Goal: Task Accomplishment & Management: Complete application form

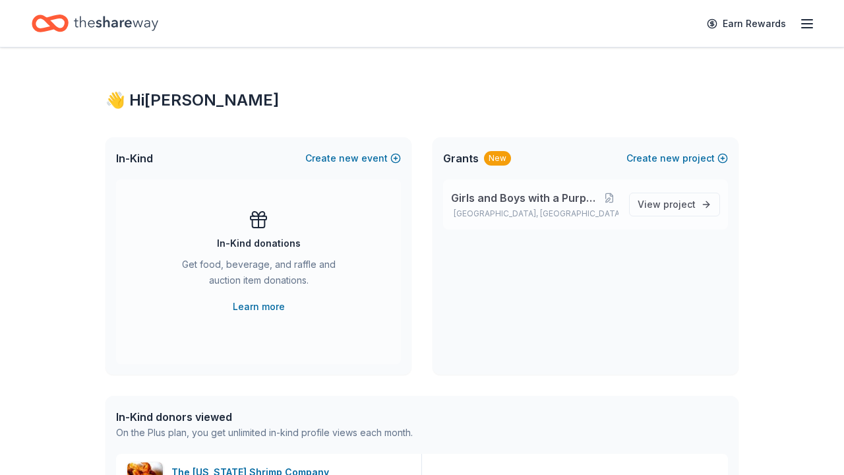
click at [584, 195] on span "Girls and Boys with a Purpose College Fair" at bounding box center [526, 198] width 150 height 16
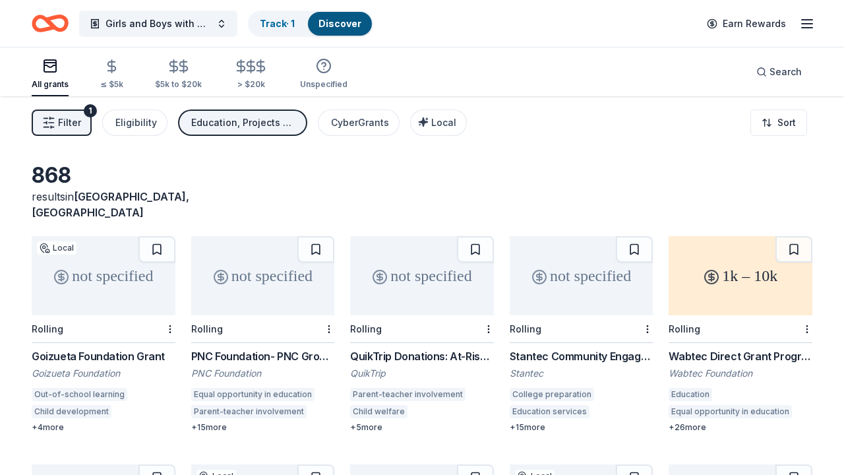
scroll to position [5, 0]
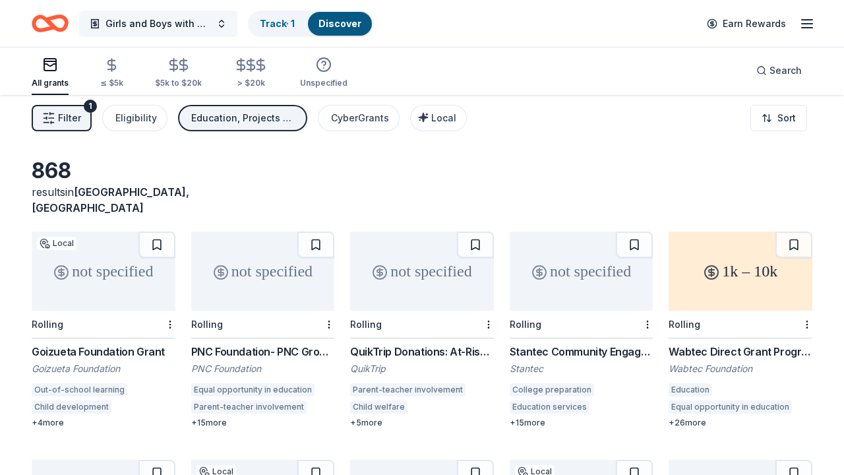
click at [159, 13] on button "Girls and Boys with a Purpose College Fair" at bounding box center [158, 24] width 158 height 26
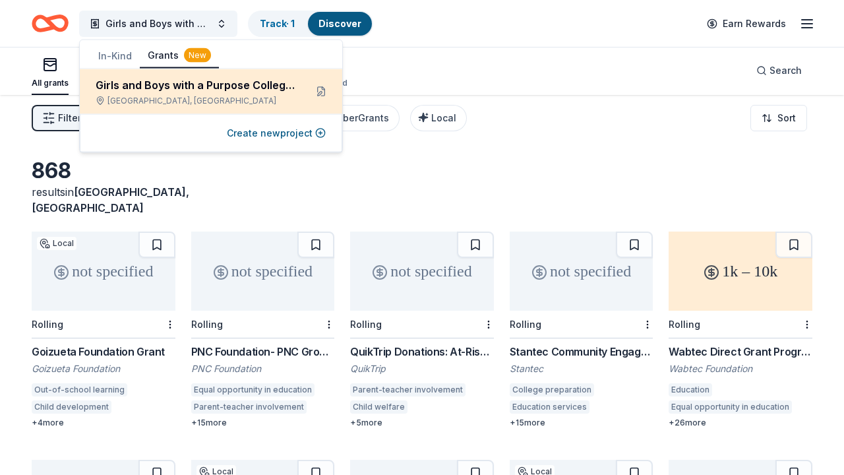
click at [165, 95] on div "Girls and Boys with a Purpose College Fair Atlanta, GA" at bounding box center [195, 91] width 199 height 29
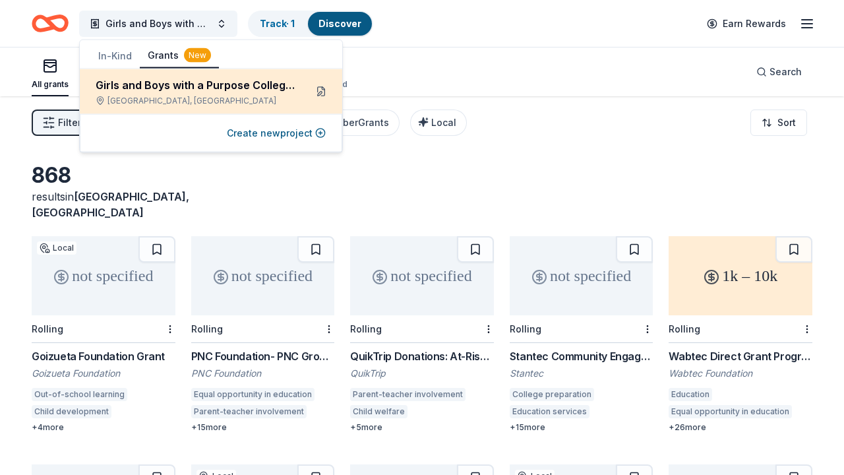
click at [321, 94] on button at bounding box center [320, 91] width 21 height 21
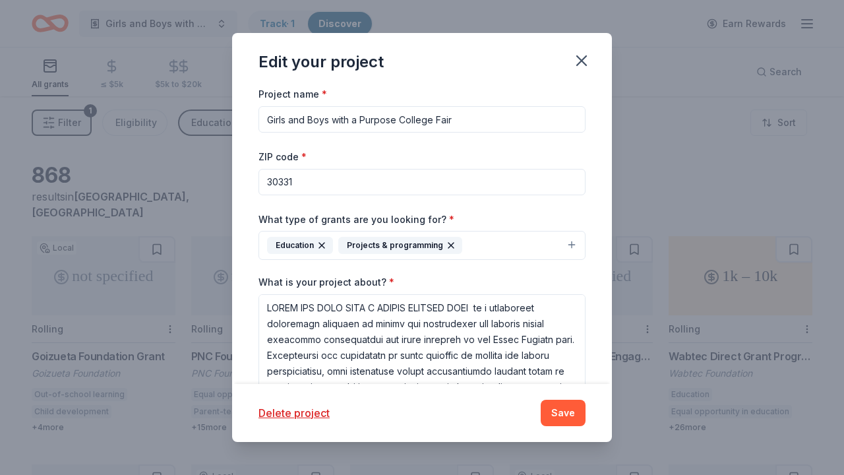
click at [367, 192] on input "30331" at bounding box center [421, 182] width 327 height 26
click at [478, 244] on button "Education Projects & programming" at bounding box center [421, 245] width 327 height 29
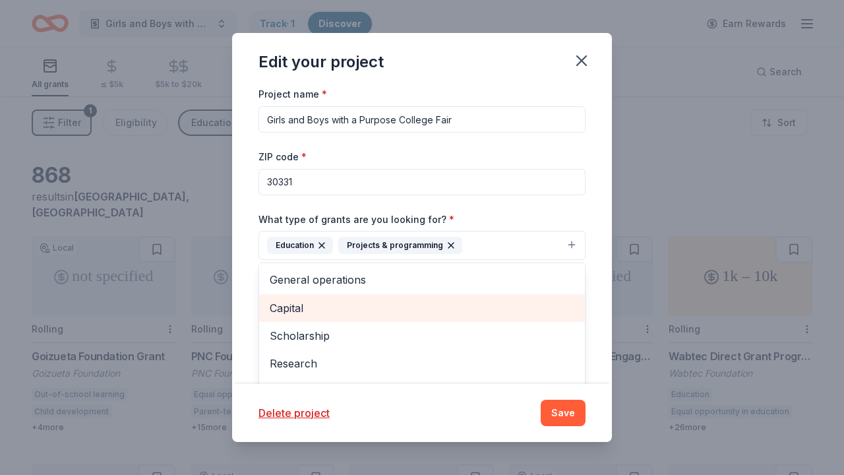
scroll to position [26, 0]
click at [426, 309] on span "Scholarship" at bounding box center [422, 309] width 305 height 17
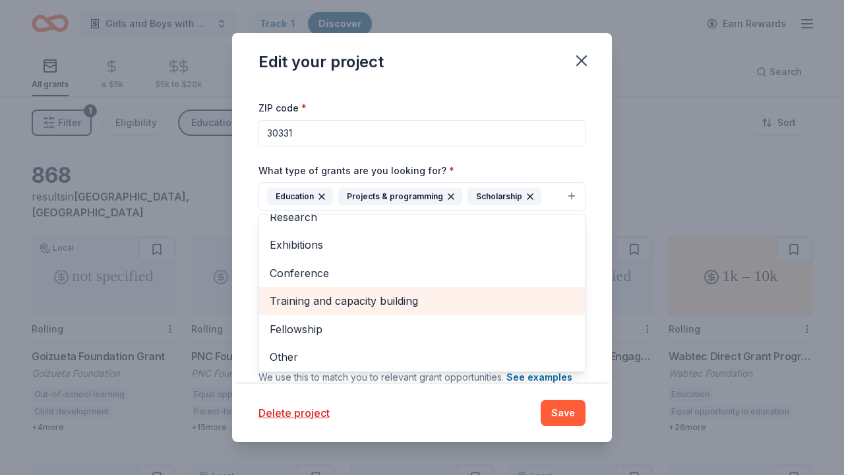
scroll to position [51, 0]
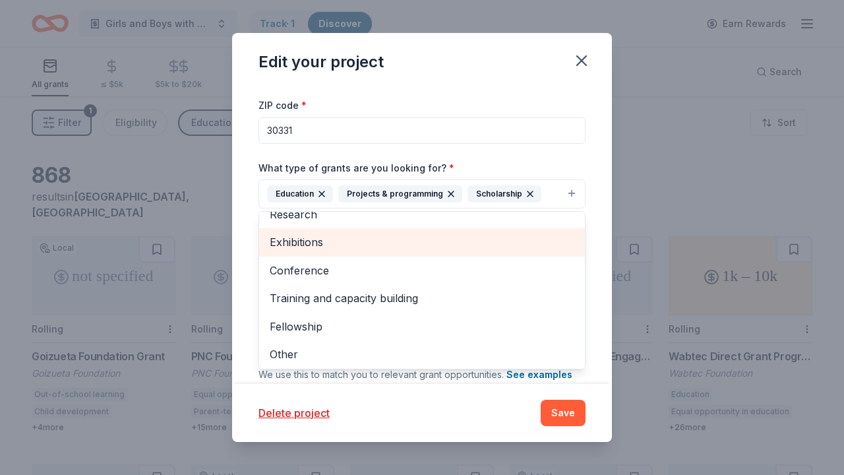
click at [415, 246] on span "Exhibitions" at bounding box center [422, 241] width 305 height 17
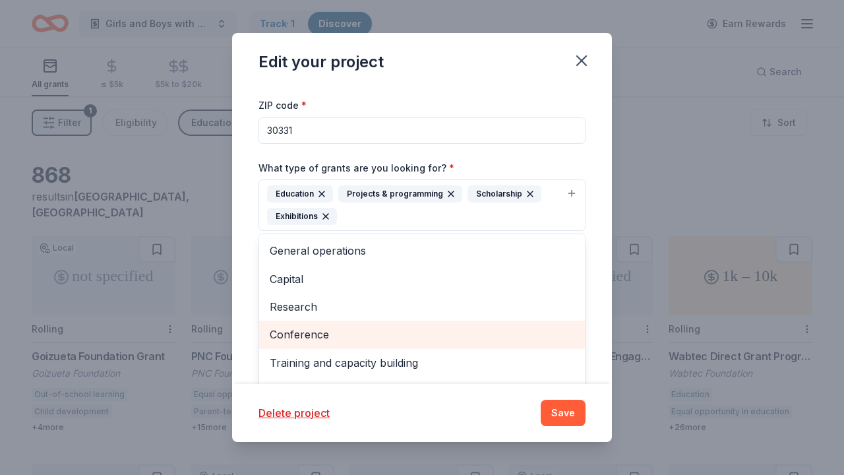
scroll to position [0, 0]
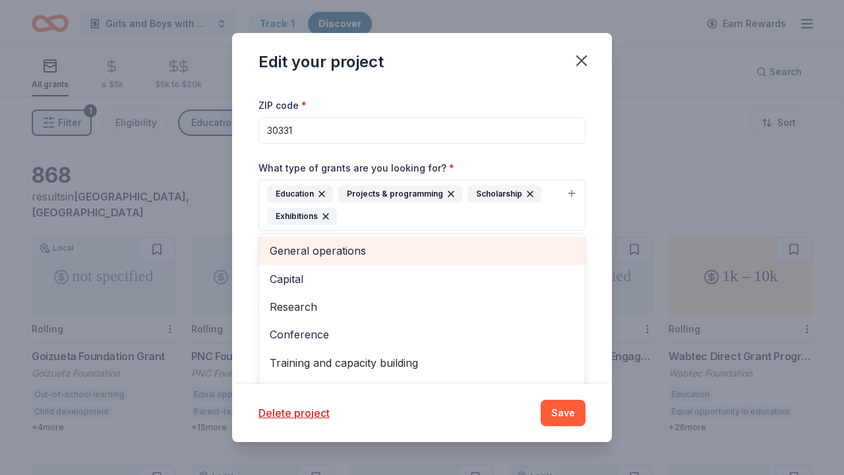
click at [455, 251] on span "General operations" at bounding box center [422, 250] width 305 height 17
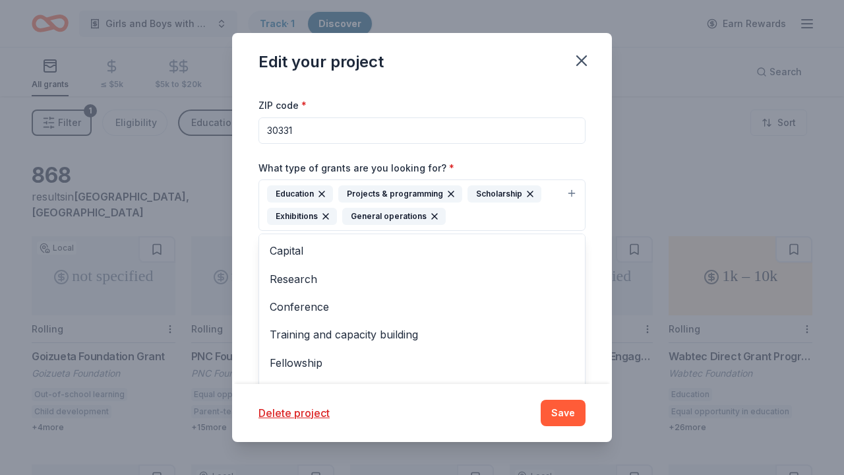
click at [508, 150] on div "Project name * Girls and Boys with a Purpose College Fair ZIP code * 30331 What…" at bounding box center [421, 303] width 327 height 539
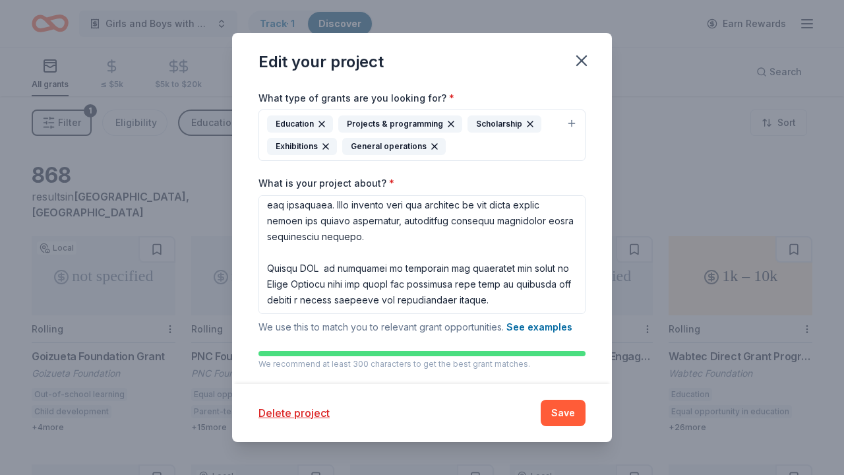
scroll to position [368, 0]
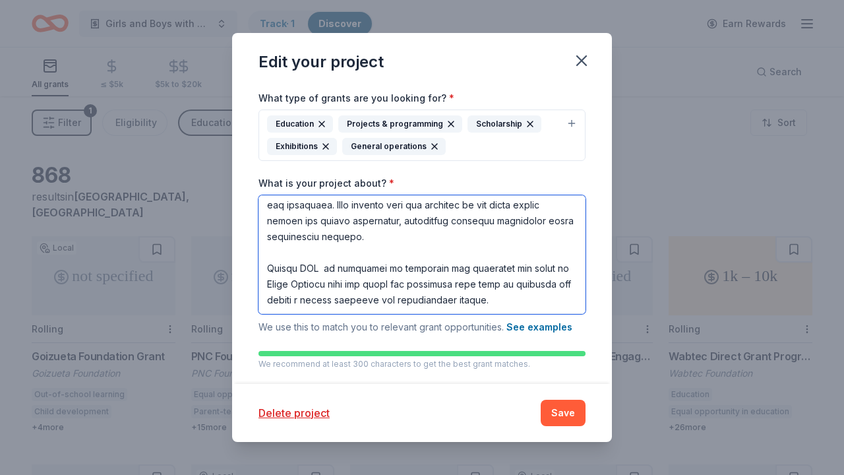
click at [438, 219] on textarea "What is your project about? *" at bounding box center [421, 254] width 327 height 119
paste textarea "Last year, students walked into a room filled with possibility—meeting college …"
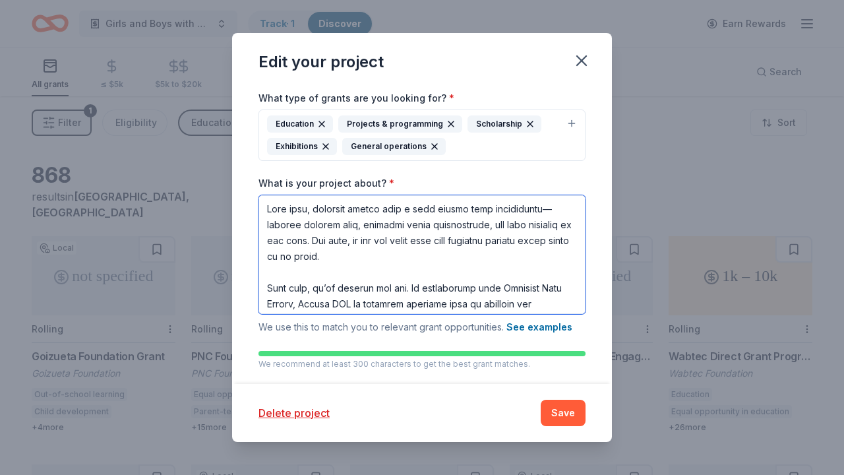
scroll to position [0, 0]
click at [533, 206] on textarea "What is your project about? *" at bounding box center [421, 254] width 327 height 119
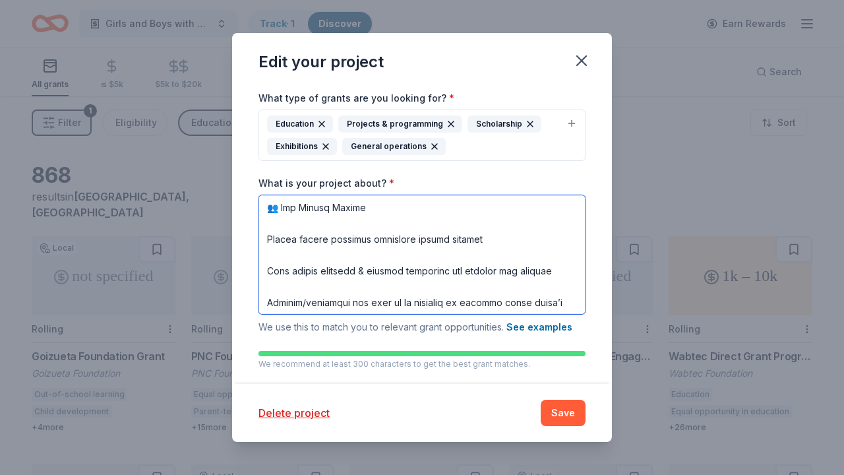
scroll to position [386, 0]
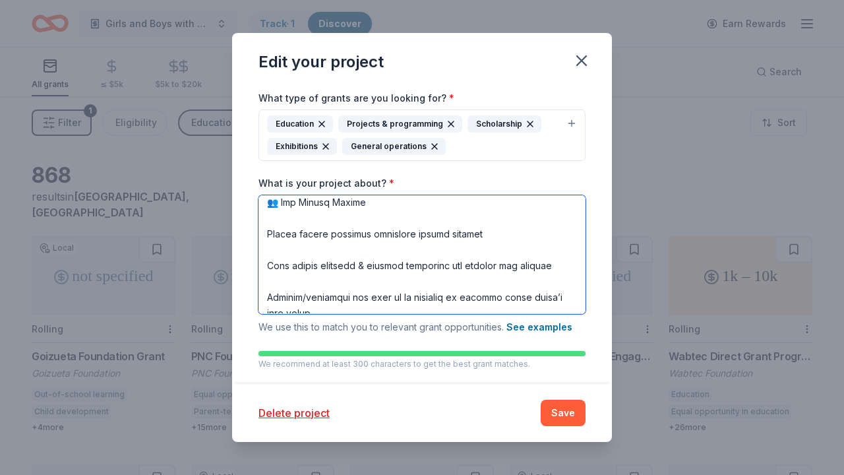
click at [376, 251] on textarea "What is your project about? *" at bounding box center [421, 254] width 327 height 119
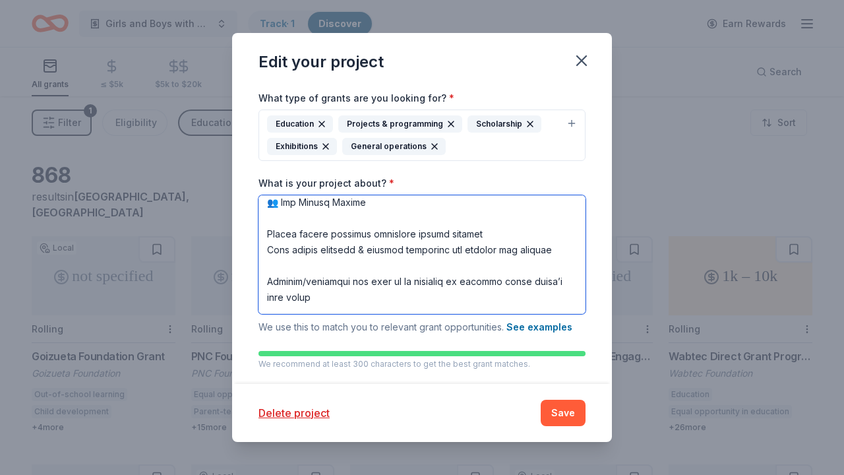
click at [359, 262] on textarea "What is your project about? *" at bounding box center [421, 254] width 327 height 119
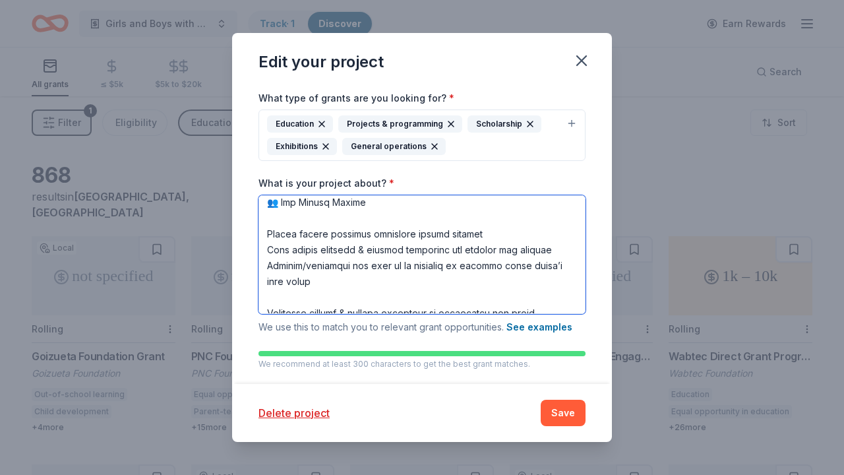
click at [288, 293] on textarea "What is your project about? *" at bounding box center [421, 254] width 327 height 119
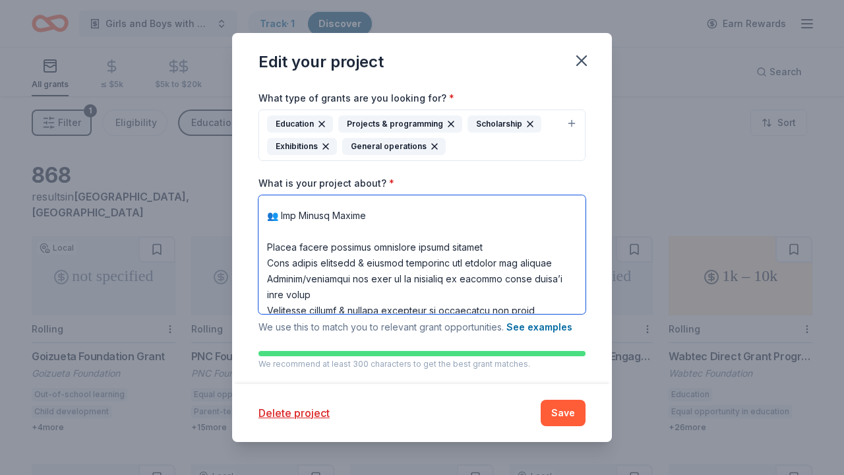
scroll to position [359, 0]
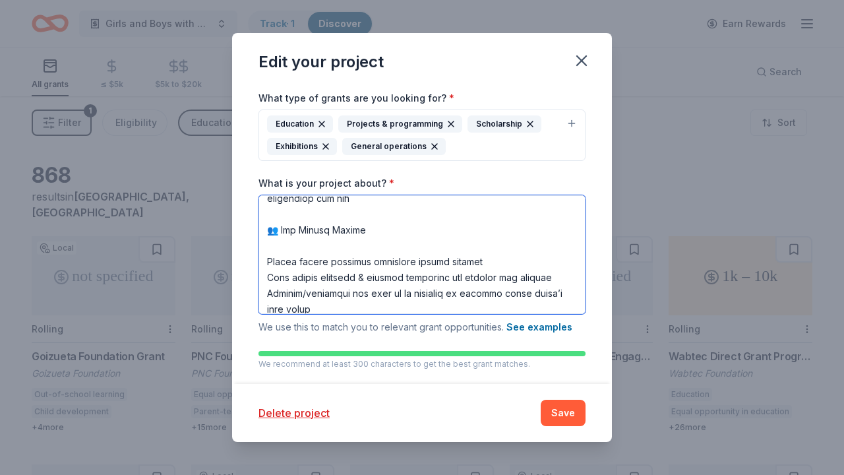
click at [268, 266] on textarea "What is your project about? *" at bounding box center [421, 254] width 327 height 119
click at [267, 259] on textarea "What is your project about? *" at bounding box center [421, 254] width 327 height 119
click at [271, 274] on textarea "What is your project about? *" at bounding box center [421, 254] width 327 height 119
click at [270, 274] on textarea "What is your project about? *" at bounding box center [421, 254] width 327 height 119
click at [267, 293] on textarea "What is your project about? *" at bounding box center [421, 254] width 327 height 119
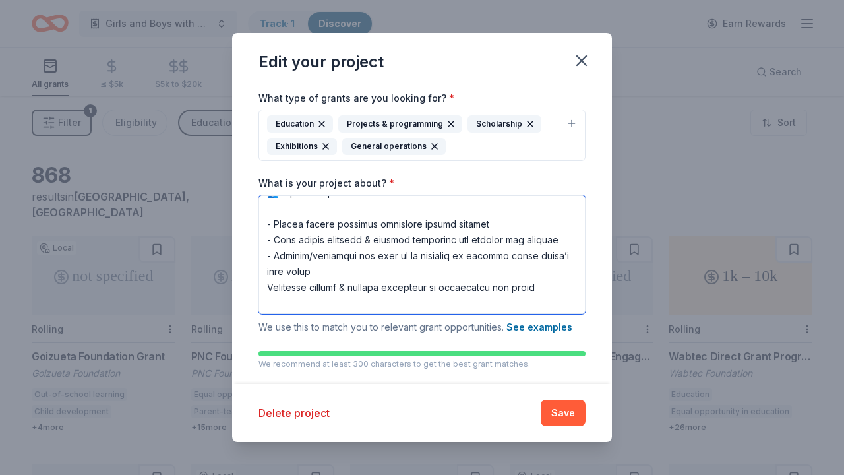
scroll to position [418, 0]
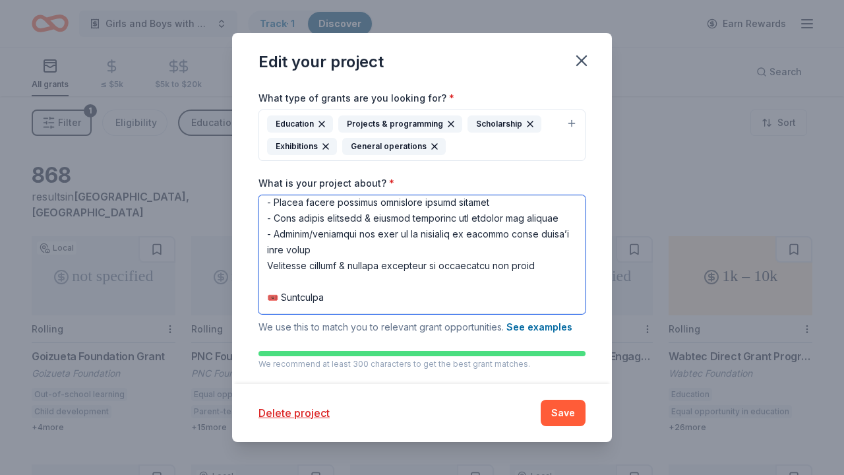
click at [268, 252] on textarea "What is your project about? *" at bounding box center [421, 254] width 327 height 119
click at [268, 260] on textarea "What is your project about? *" at bounding box center [421, 254] width 327 height 119
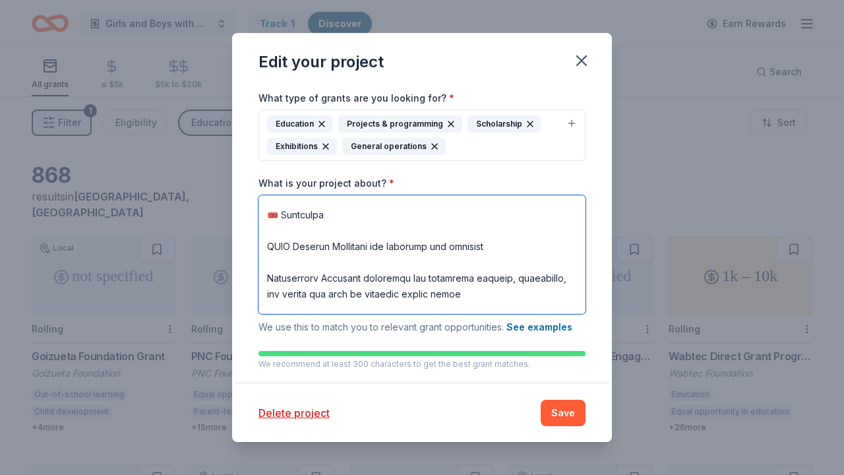
scroll to position [501, 0]
click at [292, 234] on textarea "What is your project about? *" at bounding box center [421, 254] width 327 height 119
click at [296, 256] on textarea "What is your project about? *" at bounding box center [421, 254] width 327 height 119
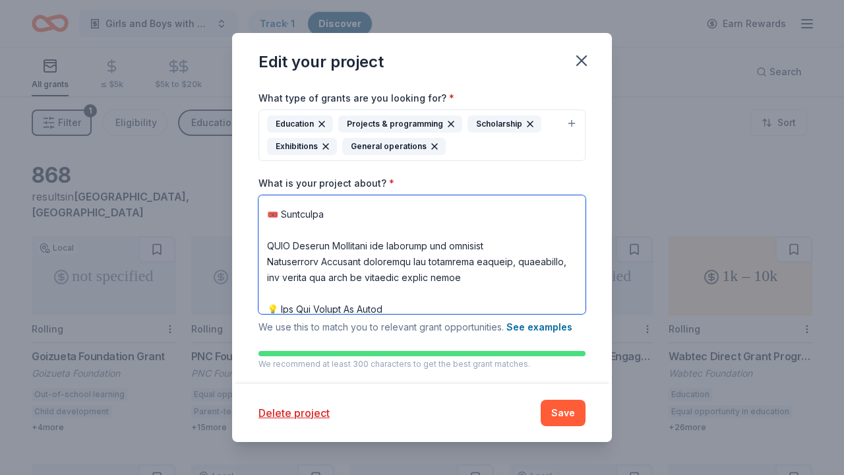
click at [266, 242] on textarea "What is your project about? *" at bounding box center [421, 254] width 327 height 119
click at [267, 260] on textarea "What is your project about? *" at bounding box center [421, 254] width 327 height 119
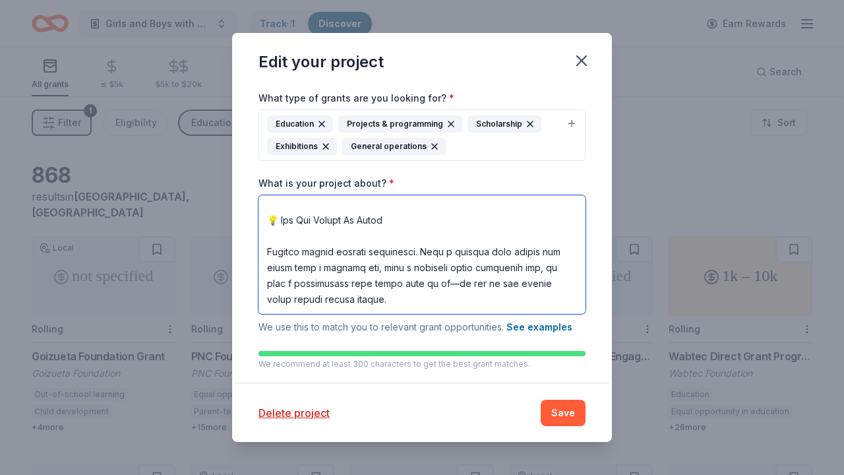
scroll to position [589, 0]
drag, startPoint x: 407, startPoint y: 223, endPoint x: 263, endPoint y: 226, distance: 143.7
click at [263, 226] on textarea "What is your project about? *" at bounding box center [421, 254] width 327 height 119
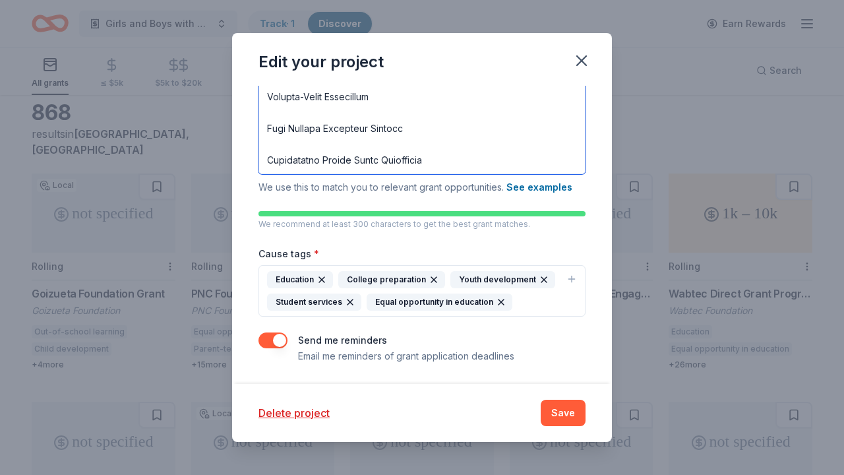
scroll to position [80, 0]
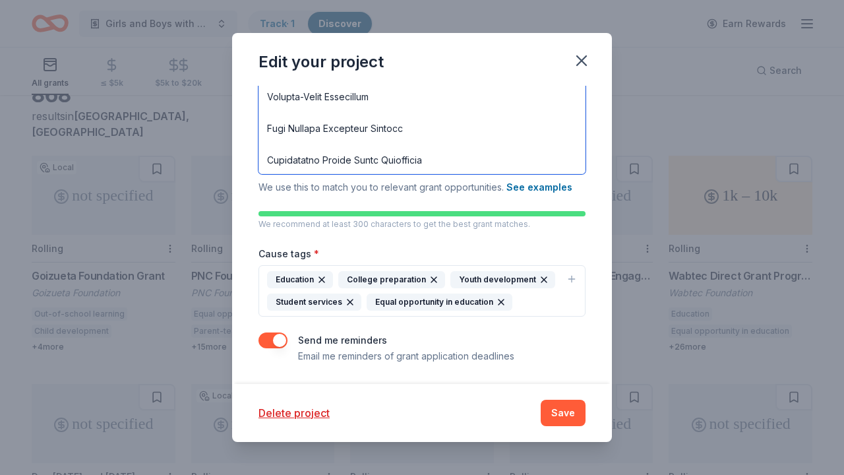
drag, startPoint x: 271, startPoint y: 244, endPoint x: 442, endPoint y: 136, distance: 201.7
click at [442, 136] on textarea "What is your project about? *" at bounding box center [421, 114] width 327 height 119
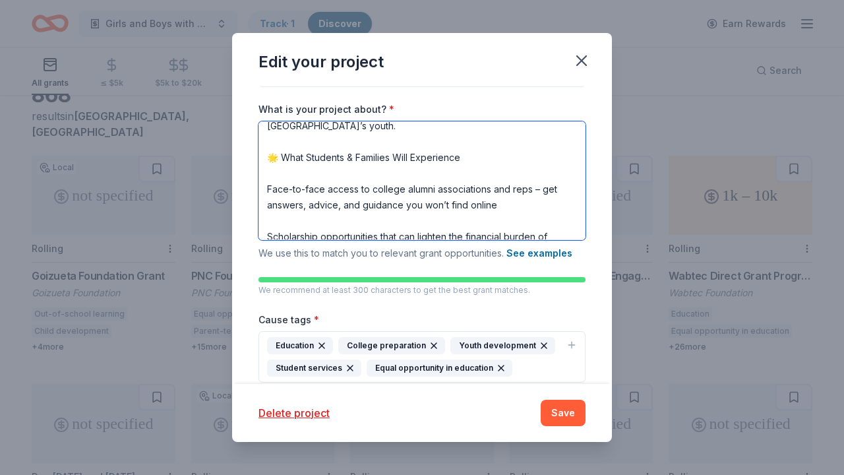
scroll to position [160, 0]
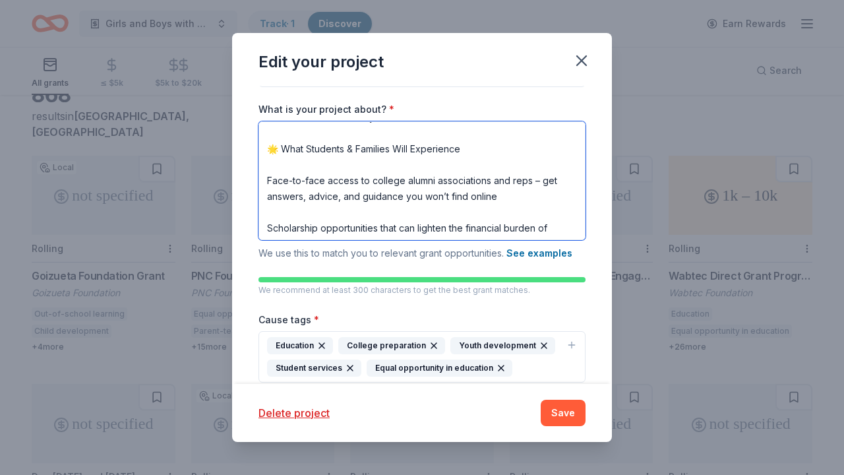
click at [269, 181] on textarea "Last year, students walked into a room filled with possibility, meeting college…" at bounding box center [421, 180] width 327 height 119
click at [268, 224] on textarea "Last year, students walked into a room filled with possibility, meeting college…" at bounding box center [421, 180] width 327 height 119
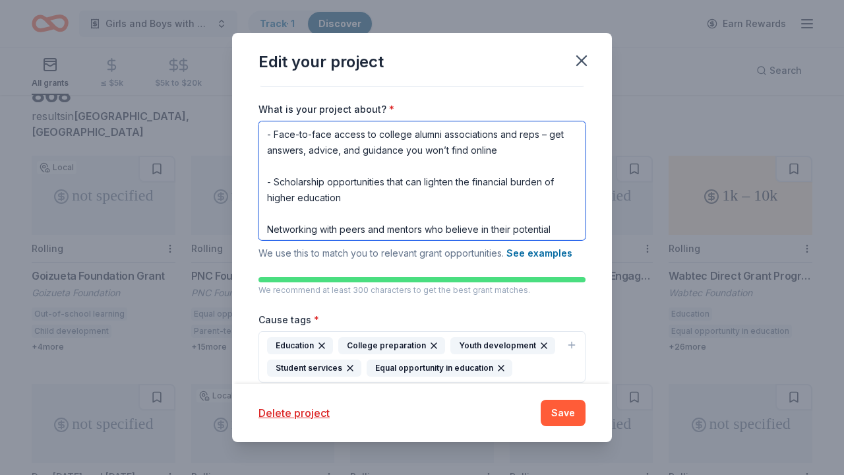
scroll to position [209, 0]
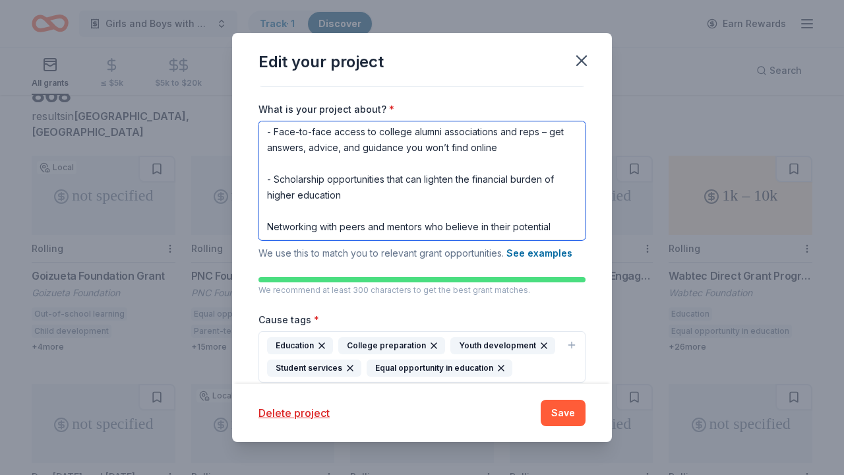
click at [265, 230] on textarea "Last year, students walked into a room filled with possibility, meeting college…" at bounding box center [421, 180] width 327 height 119
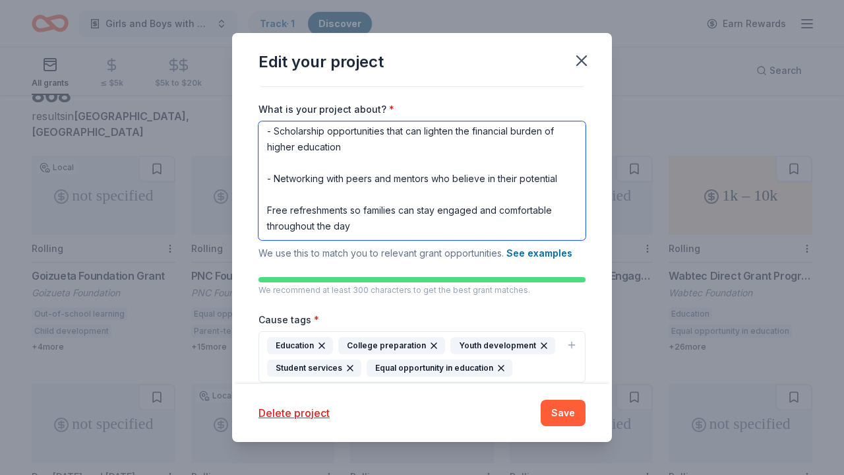
scroll to position [285, 0]
click at [269, 183] on textarea "Last year, students walked into a room filled with possibility, meeting college…" at bounding box center [421, 180] width 327 height 119
click at [356, 181] on textarea "Last year, students walked into a room filled with possibility, meeting college…" at bounding box center [421, 180] width 327 height 119
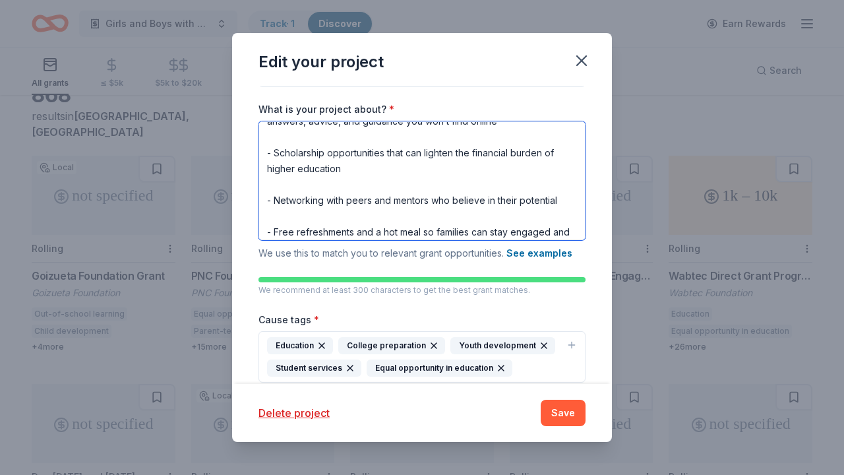
click at [442, 175] on textarea "Last year, students walked into a room filled with possibility, meeting college…" at bounding box center [421, 180] width 327 height 119
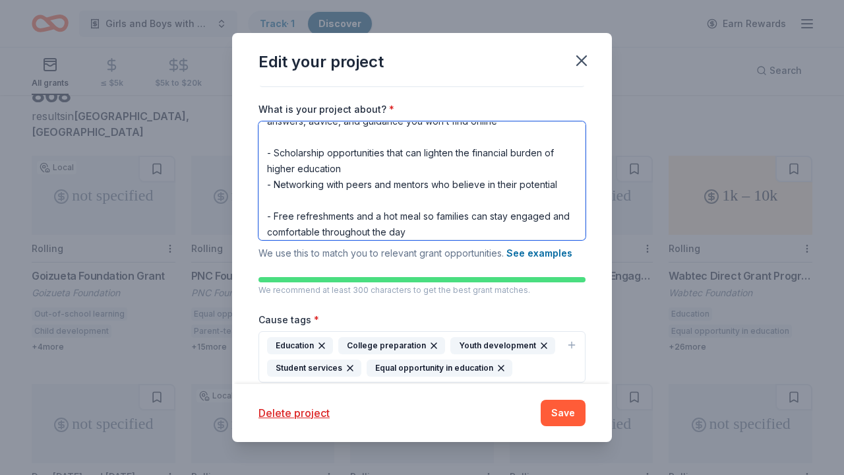
click at [374, 196] on textarea "Last year, students walked into a room filled with possibility, meeting college…" at bounding box center [421, 180] width 327 height 119
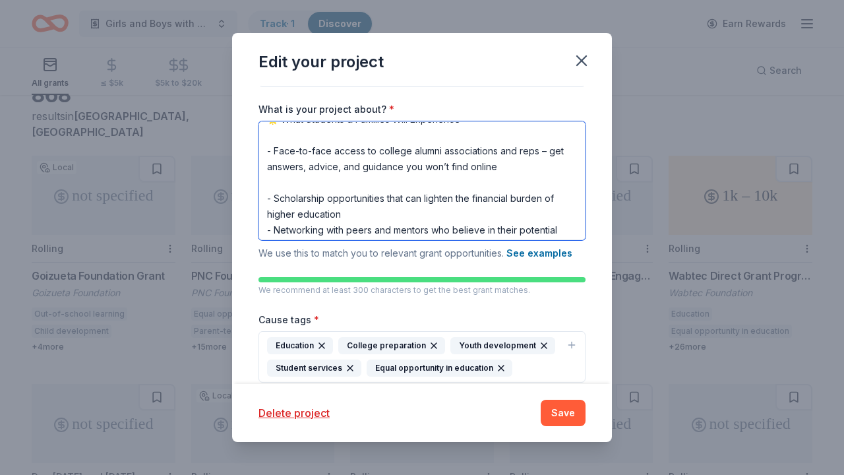
scroll to position [173, 0]
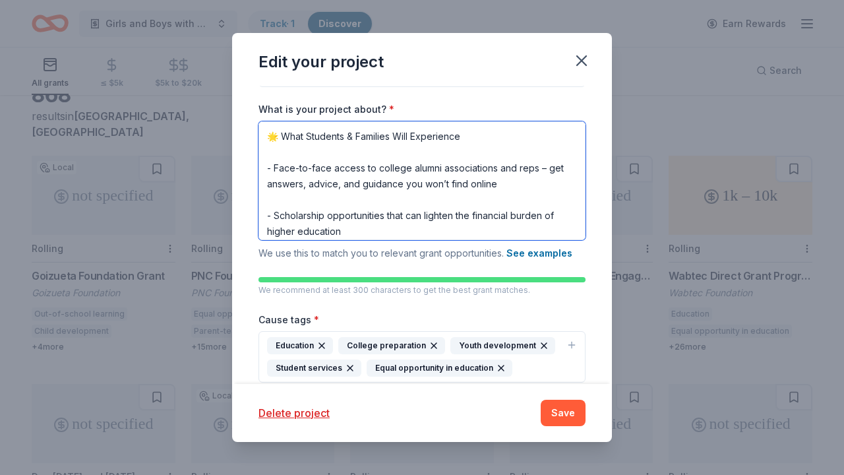
click at [336, 198] on textarea "Last year, students walked into a room filled with possibility, meeting college…" at bounding box center [421, 180] width 327 height 119
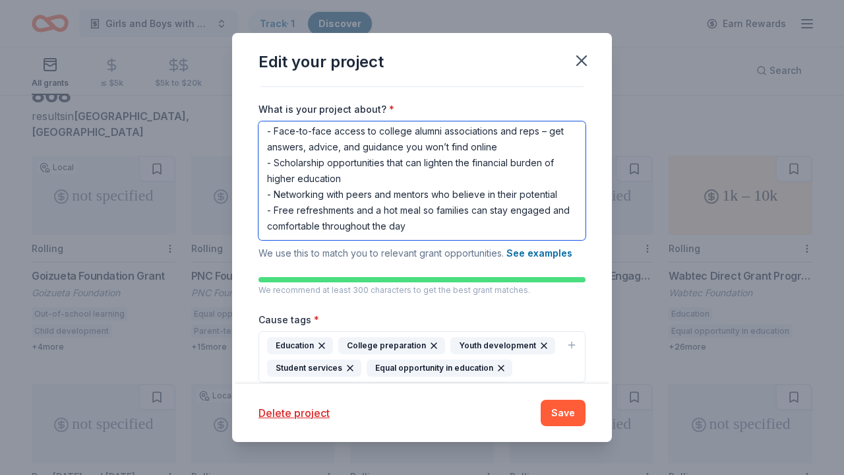
scroll to position [256, 0]
click at [477, 200] on textarea "Last year, students walked into a room filled with possibility, meeting college…" at bounding box center [421, 180] width 327 height 119
click at [438, 237] on textarea "Last year, students walked into a room filled with possibility, meeting college…" at bounding box center [421, 180] width 327 height 119
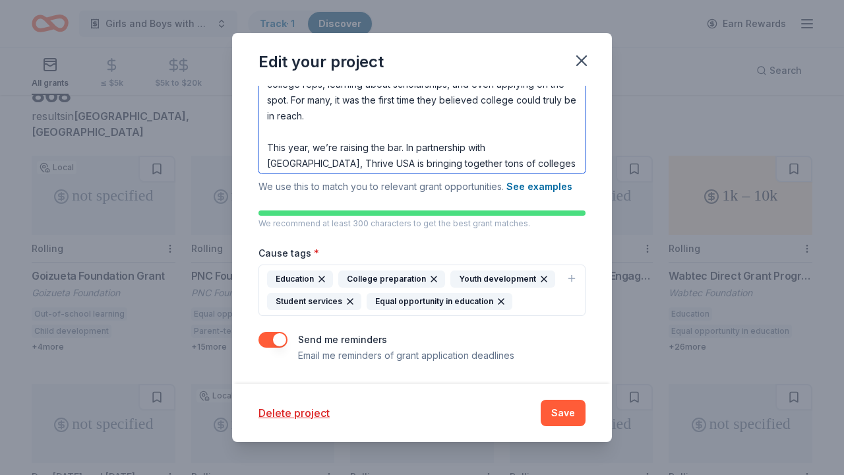
scroll to position [261, 0]
type textarea "Last year, students walked into a room filled with possibility, meeting college…"
click at [523, 183] on button "See examples" at bounding box center [539, 187] width 66 height 16
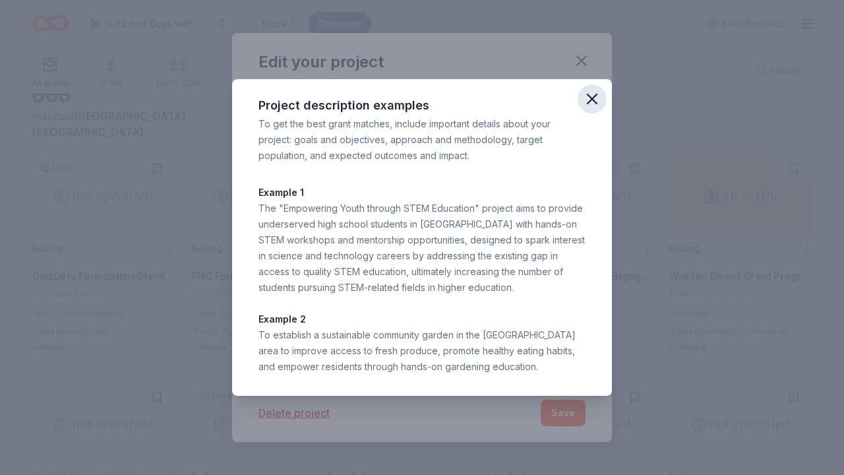
click at [590, 104] on icon "button" at bounding box center [592, 99] width 18 height 18
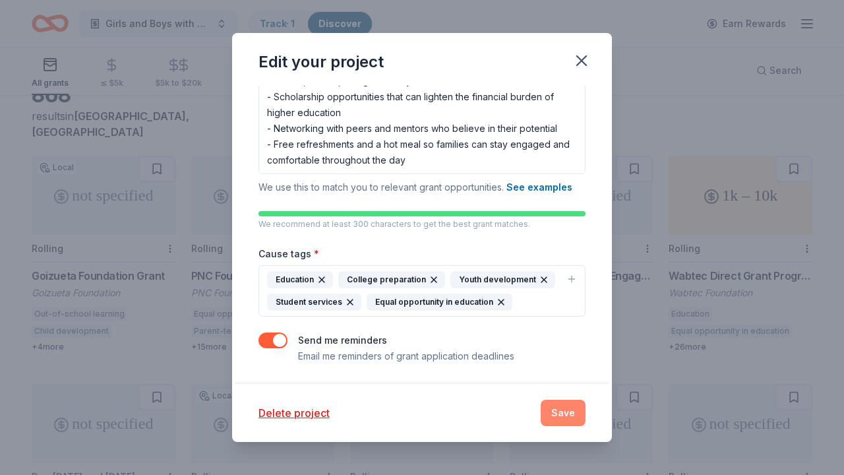
click at [549, 407] on button "Save" at bounding box center [563, 412] width 45 height 26
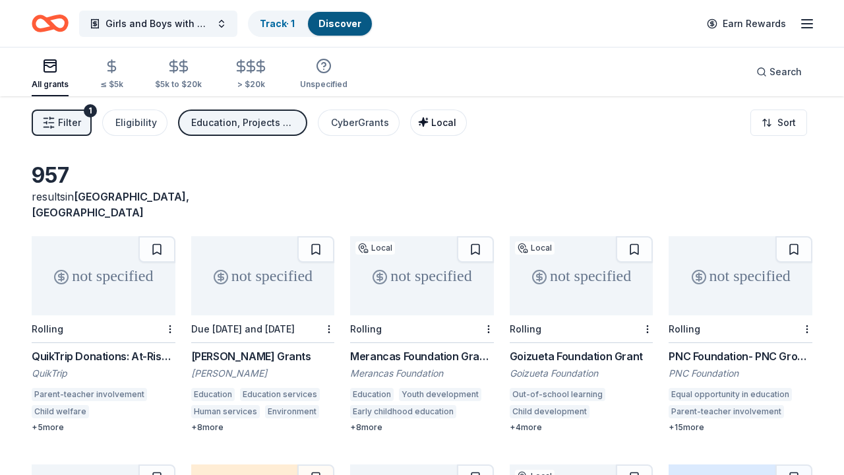
click at [436, 125] on span "Local" at bounding box center [443, 122] width 25 height 11
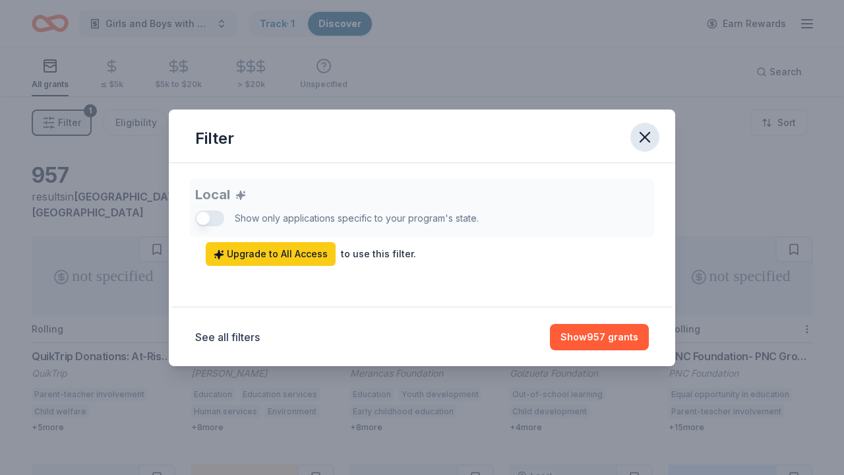
click at [643, 142] on icon "button" at bounding box center [644, 137] width 18 height 18
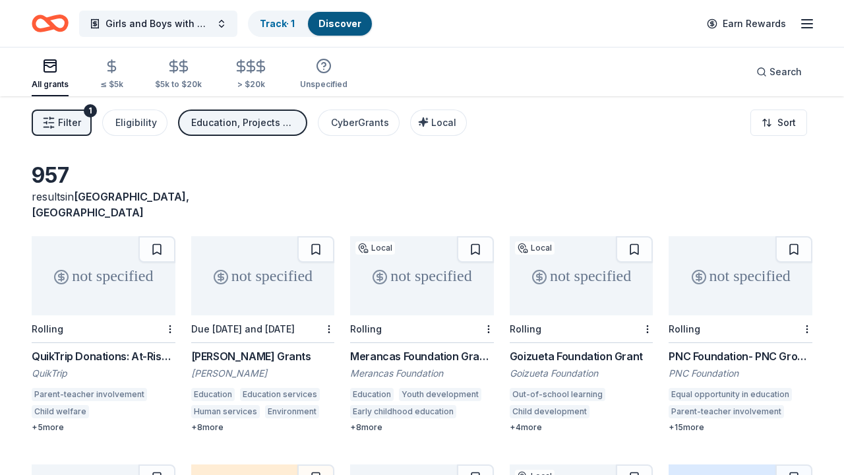
click at [282, 111] on button "Education, Projects & programming, Scholarship, Exhibitions, General operations" at bounding box center [242, 122] width 129 height 26
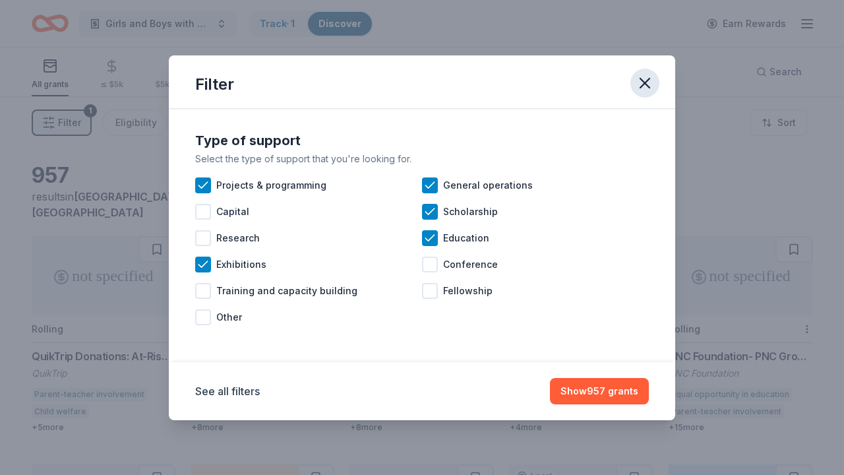
click at [646, 80] on icon "button" at bounding box center [644, 82] width 9 height 9
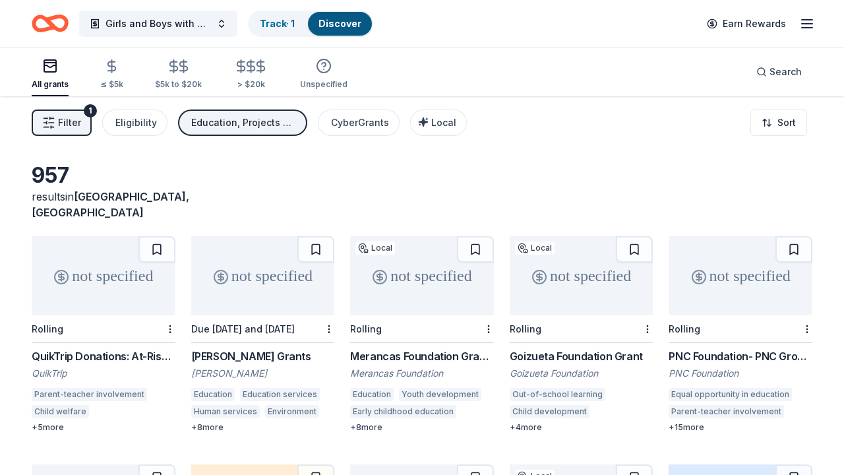
click at [131, 315] on div "Rolling" at bounding box center [104, 329] width 144 height 28
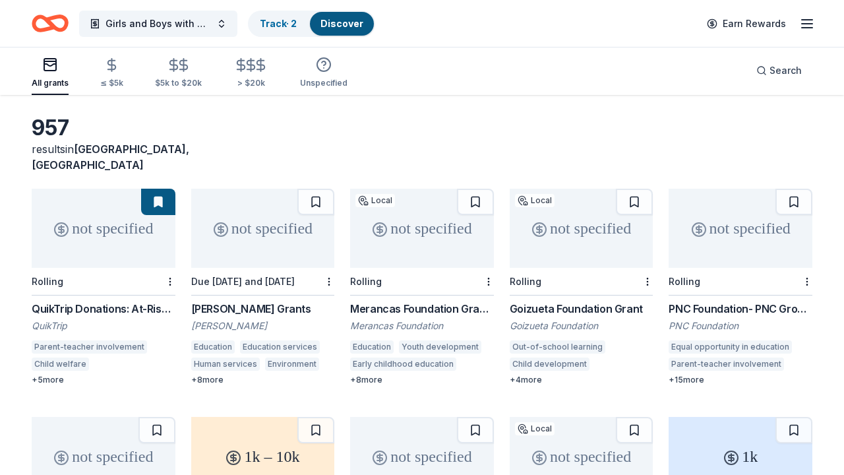
scroll to position [48, 0]
click at [314, 237] on div "not specified" at bounding box center [263, 227] width 144 height 79
click at [384, 245] on div "not specified" at bounding box center [422, 227] width 144 height 79
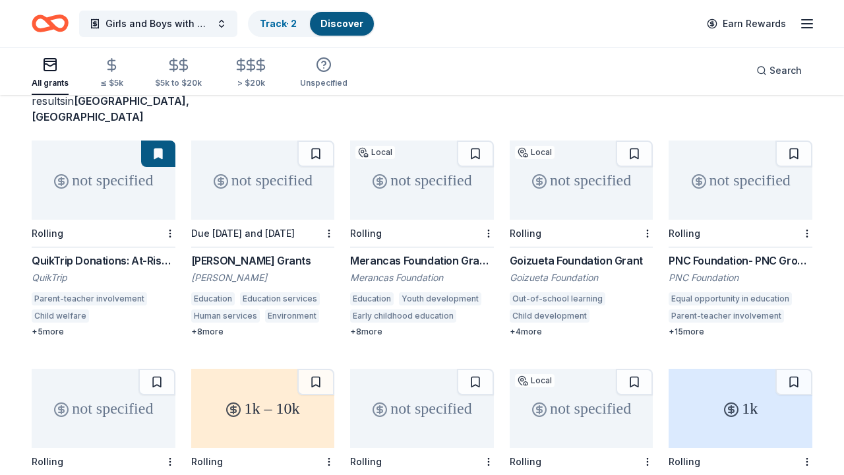
scroll to position [97, 0]
click at [545, 190] on div "not specified" at bounding box center [582, 178] width 144 height 79
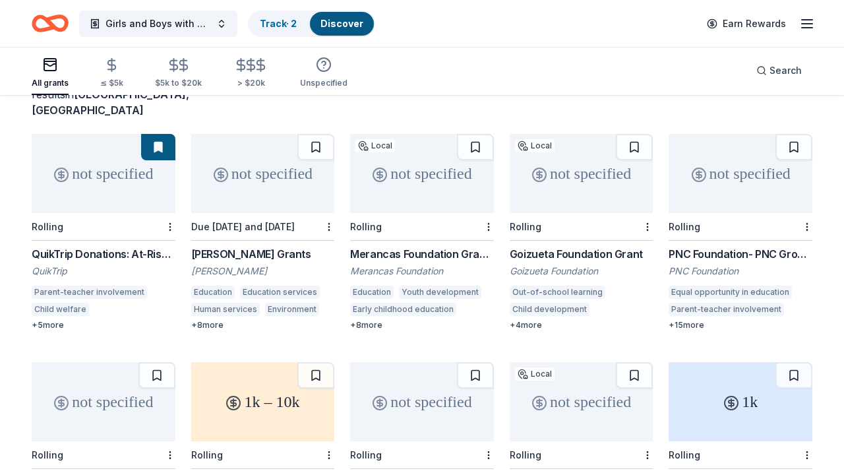
scroll to position [77, 0]
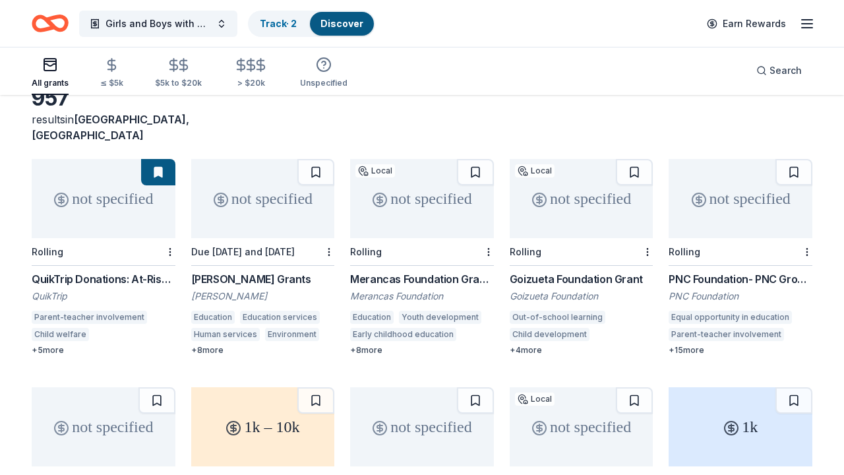
click at [724, 202] on div "not specified" at bounding box center [740, 198] width 144 height 79
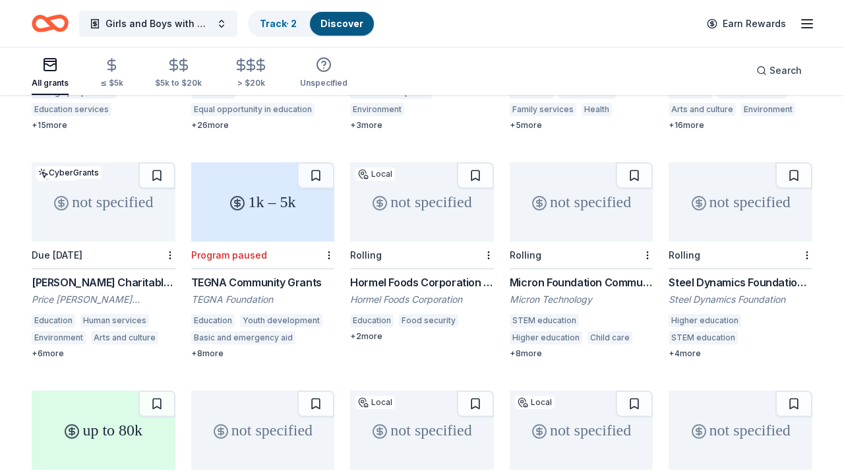
scroll to position [533, 0]
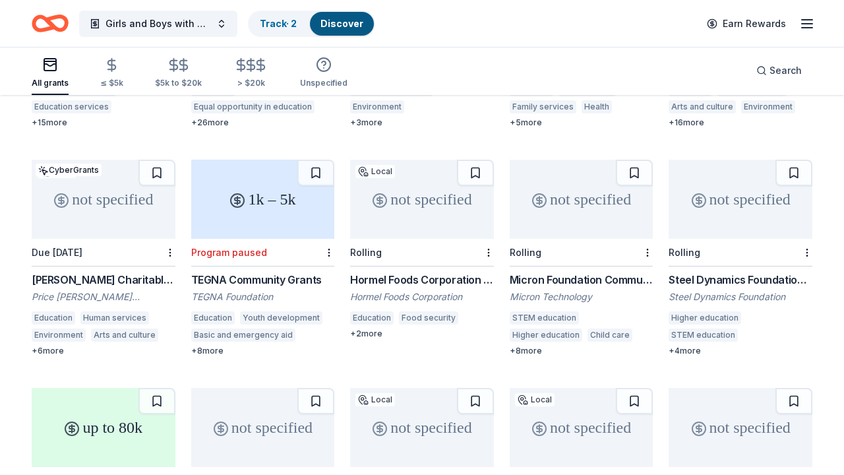
click at [128, 239] on div "Due 2/1/26" at bounding box center [104, 253] width 144 height 28
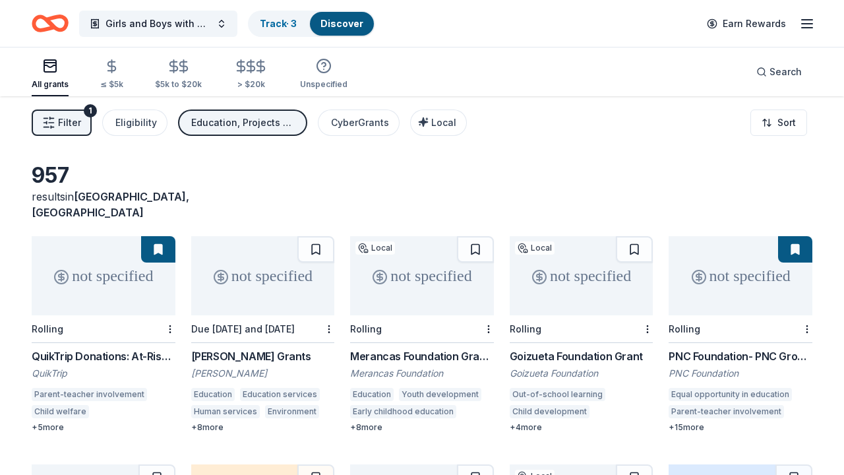
scroll to position [0, 0]
click at [96, 90] on div "All grants ≤ $5k $5k to $20k > $20k Unspecified" at bounding box center [190, 75] width 316 height 44
click at [112, 72] on line "button" at bounding box center [112, 66] width 0 height 13
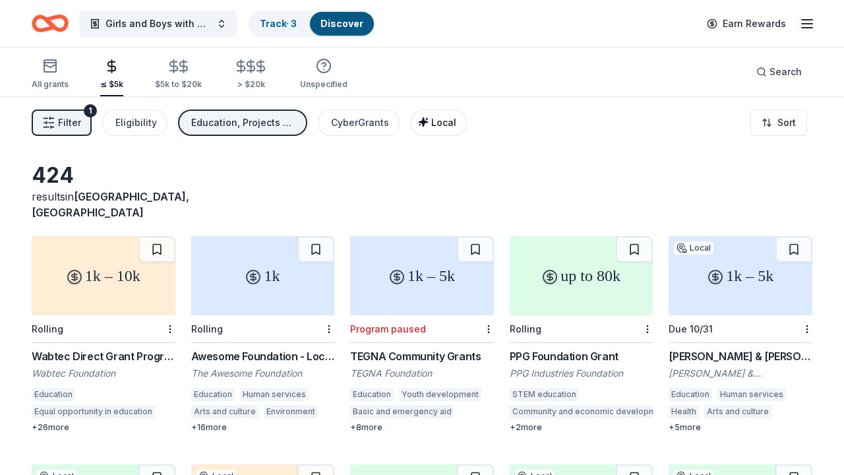
click at [438, 120] on span "Local" at bounding box center [443, 122] width 25 height 11
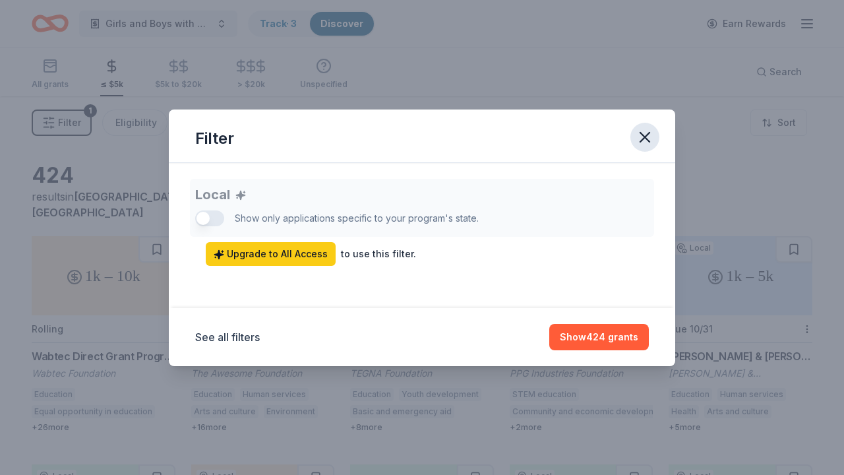
click at [651, 134] on icon "button" at bounding box center [644, 137] width 18 height 18
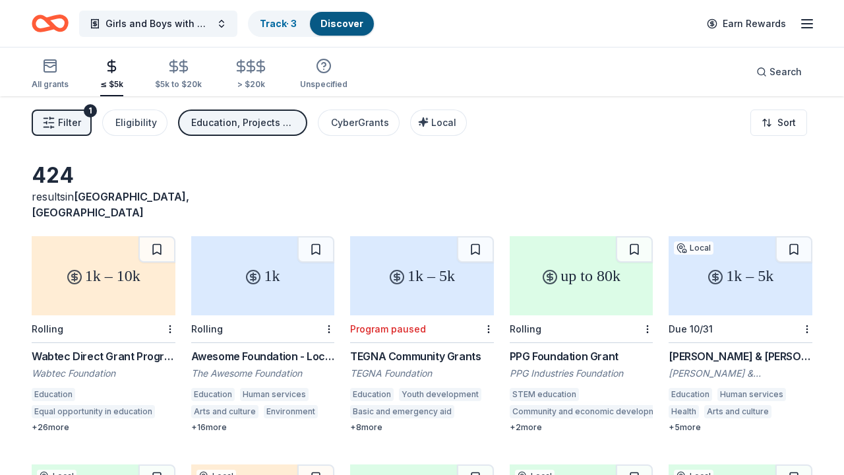
click at [297, 276] on div "1k" at bounding box center [263, 275] width 144 height 79
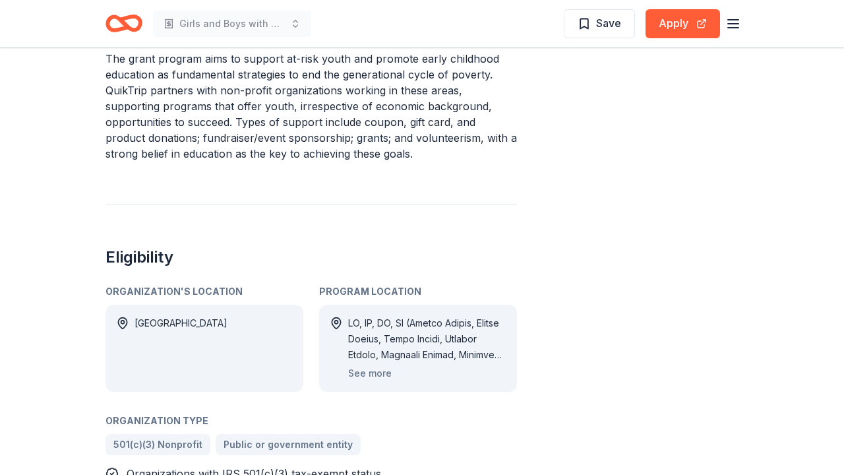
scroll to position [593, 0]
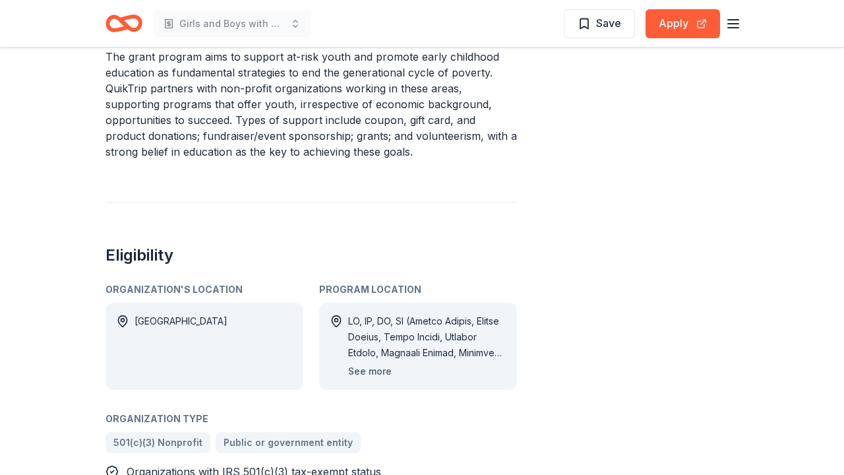
click at [367, 372] on button "See more" at bounding box center [370, 371] width 44 height 16
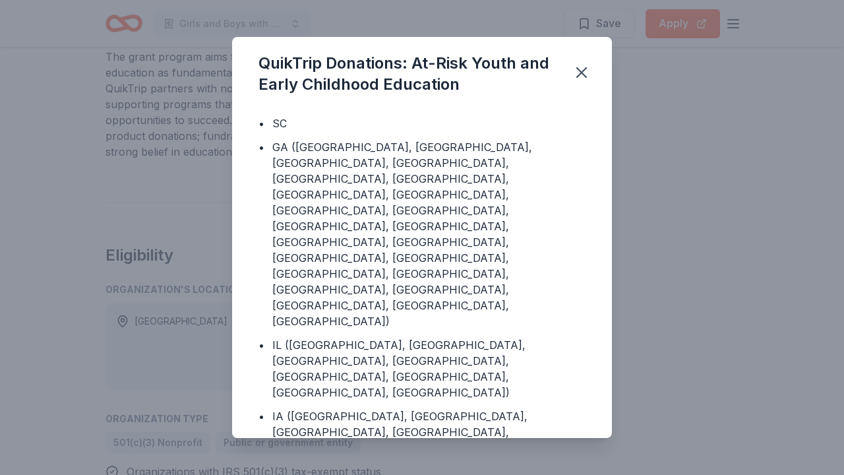
scroll to position [60, 0]
click at [659, 154] on div "QuikTrip Donations: At-Risk Youth and Early Childhood Education Program Locatio…" at bounding box center [422, 237] width 844 height 475
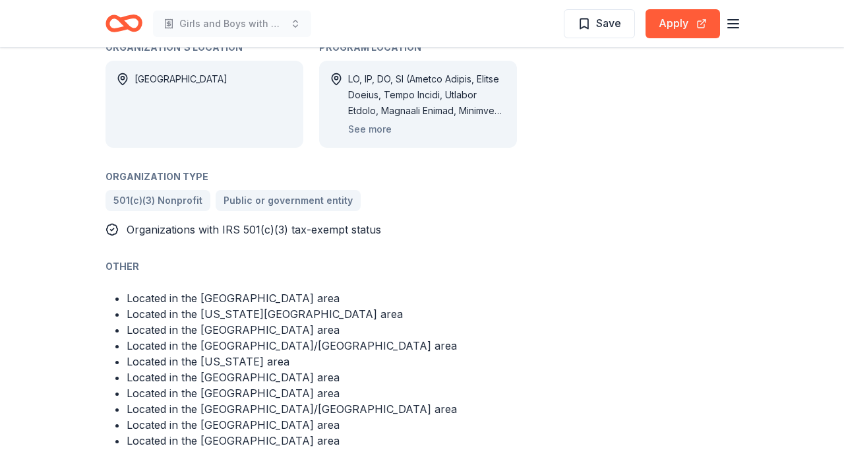
scroll to position [896, 0]
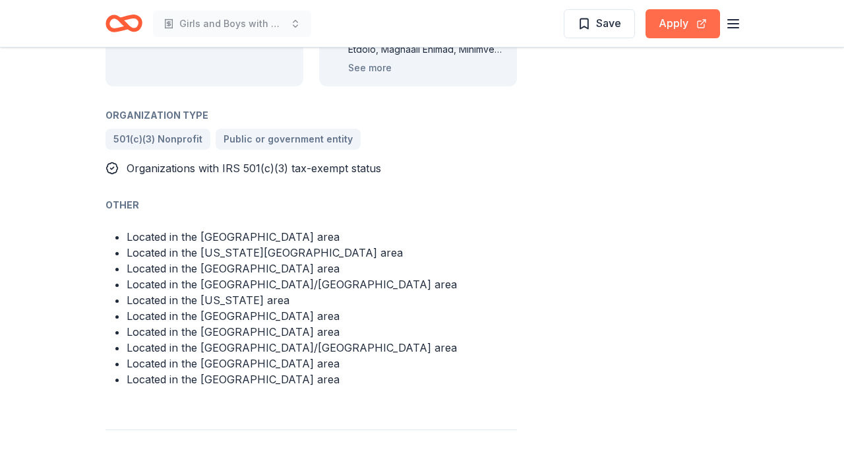
click at [664, 10] on button "Apply" at bounding box center [682, 23] width 74 height 29
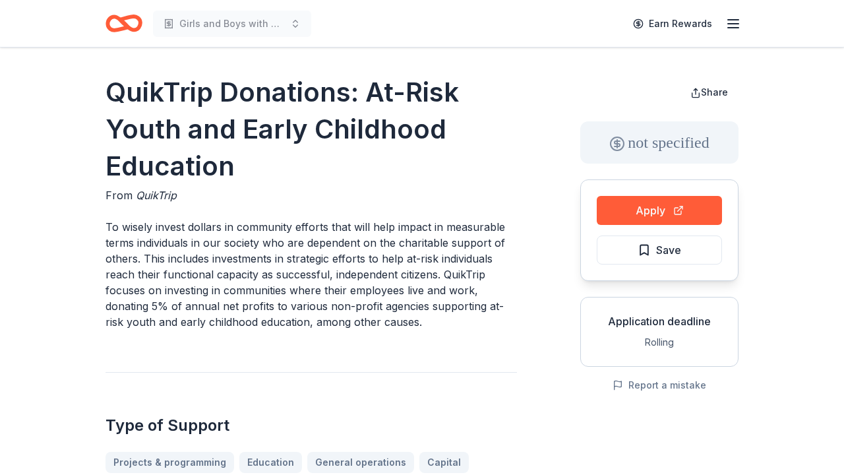
scroll to position [0, 0]
click at [679, 247] on span "Save" at bounding box center [668, 249] width 25 height 17
click at [724, 25] on div "Earn Rewards" at bounding box center [683, 23] width 116 height 31
click at [733, 24] on line "button" at bounding box center [733, 24] width 11 height 0
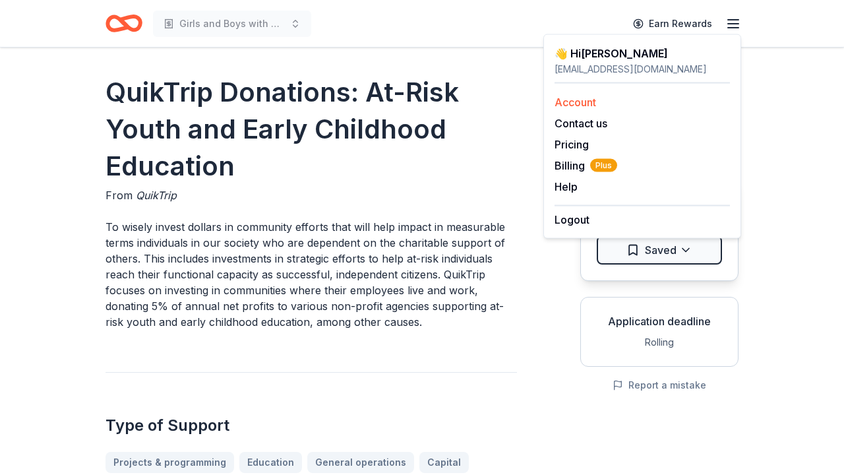
click at [594, 97] on link "Account" at bounding box center [575, 102] width 42 height 13
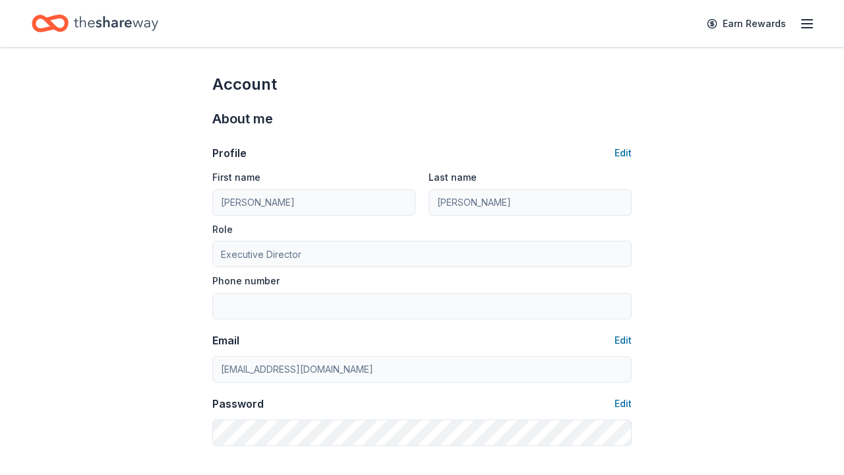
click at [157, 32] on icon "Home" at bounding box center [116, 23] width 84 height 27
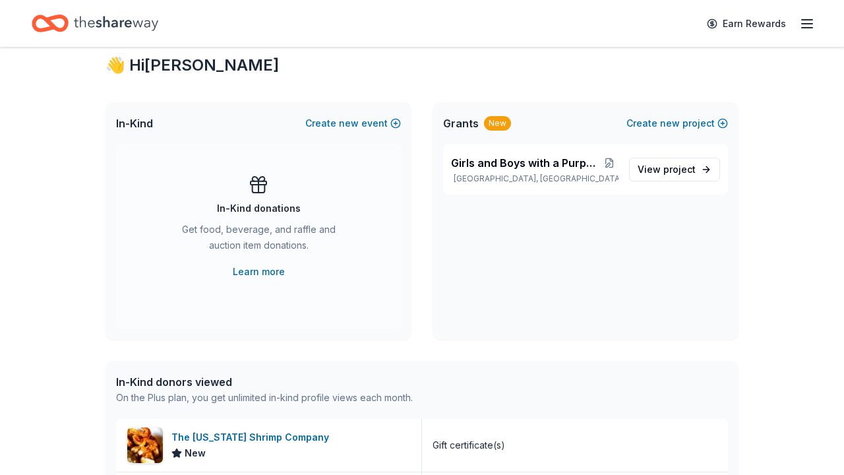
scroll to position [9, 0]
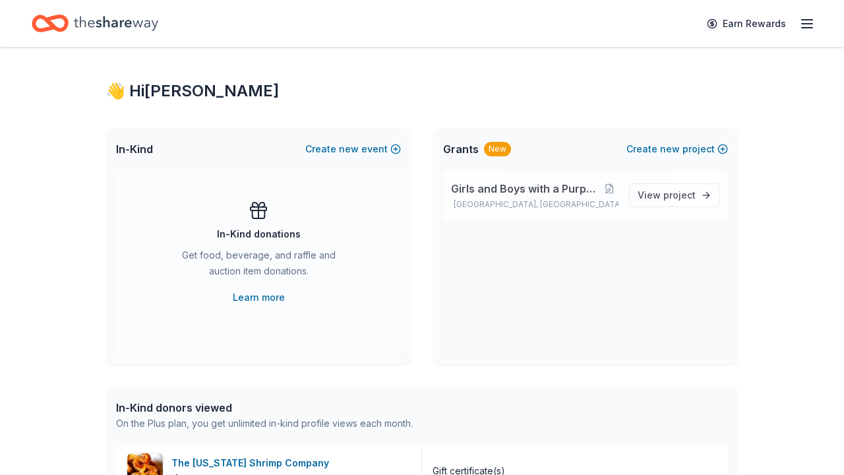
click at [507, 201] on p "Atlanta, GA" at bounding box center [534, 204] width 167 height 11
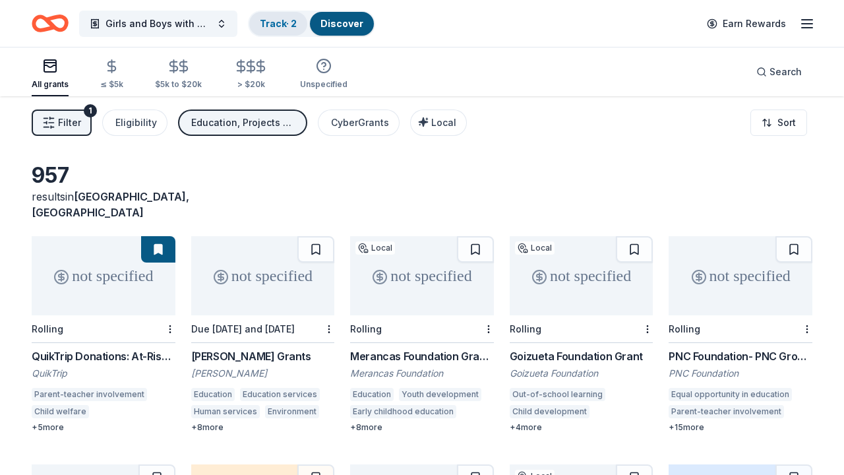
click at [289, 32] on div "Track · 2" at bounding box center [278, 24] width 58 height 24
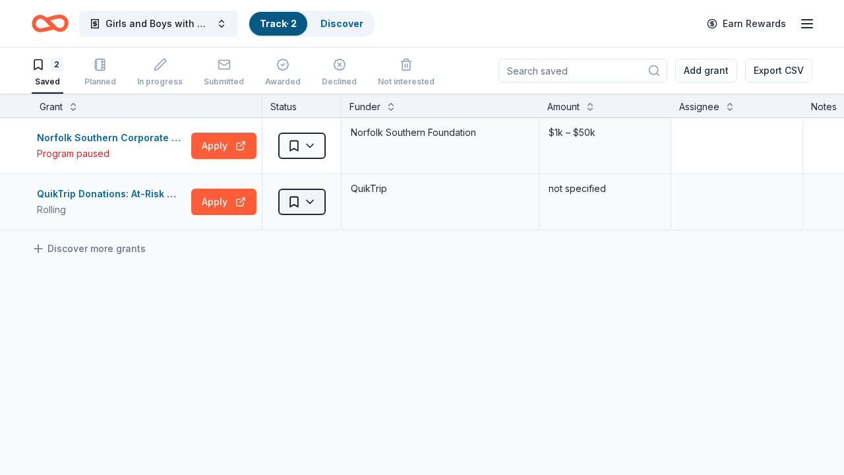
click at [293, 197] on html "Girls and Boys with a Purpose College Fair Track · 2 Discover Earn Rewards 2 Sa…" at bounding box center [422, 237] width 844 height 475
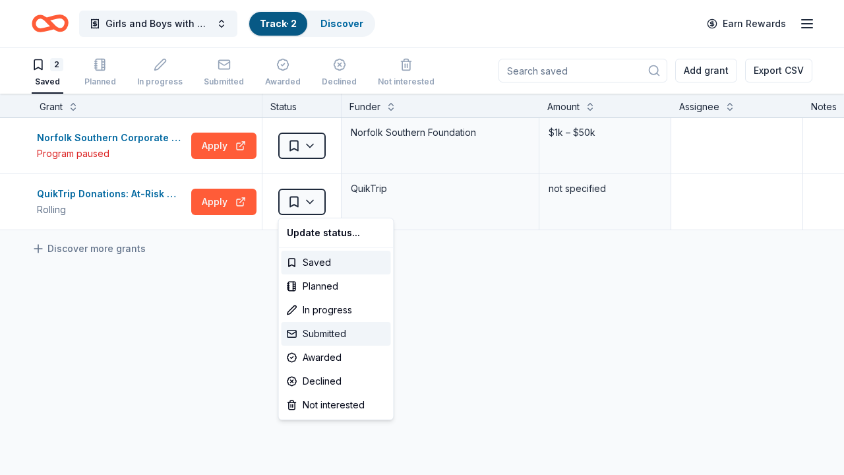
click at [360, 334] on div "Submitted" at bounding box center [335, 334] width 109 height 24
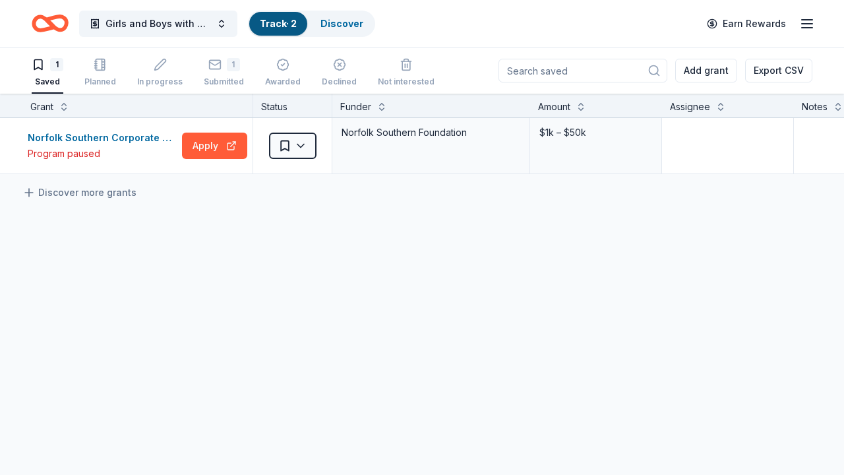
scroll to position [0, 37]
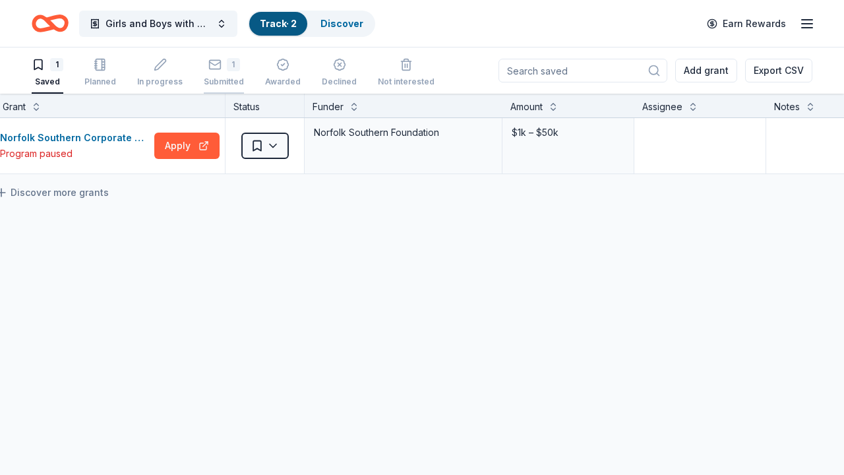
click at [226, 70] on div "1 Submitted" at bounding box center [224, 66] width 40 height 29
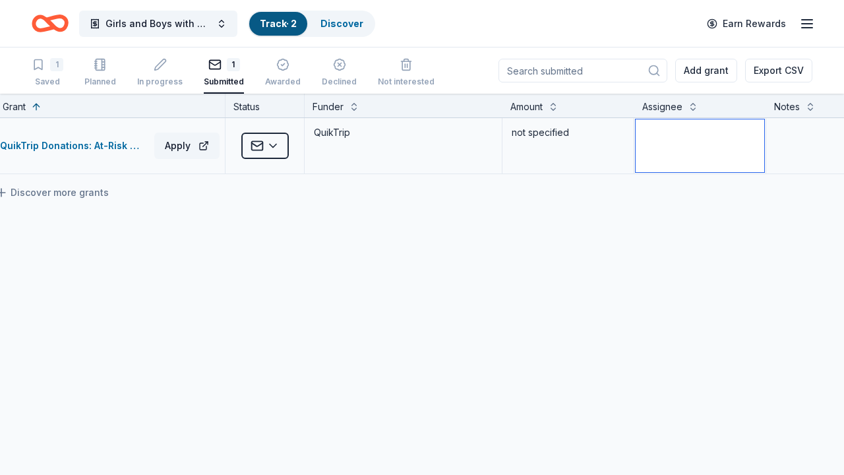
click at [654, 170] on textarea at bounding box center [699, 145] width 129 height 53
click at [602, 134] on div "not specified" at bounding box center [567, 132] width 115 height 18
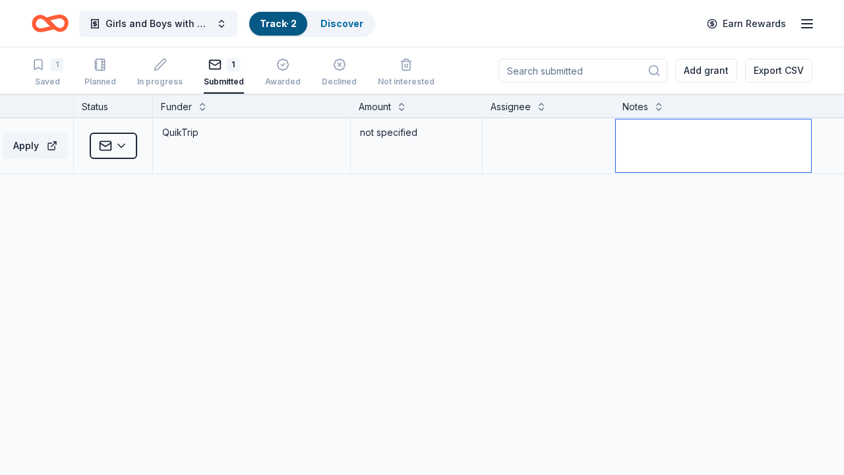
click at [717, 150] on textarea at bounding box center [713, 145] width 195 height 53
type textarea "Applied on 9.24.2025"
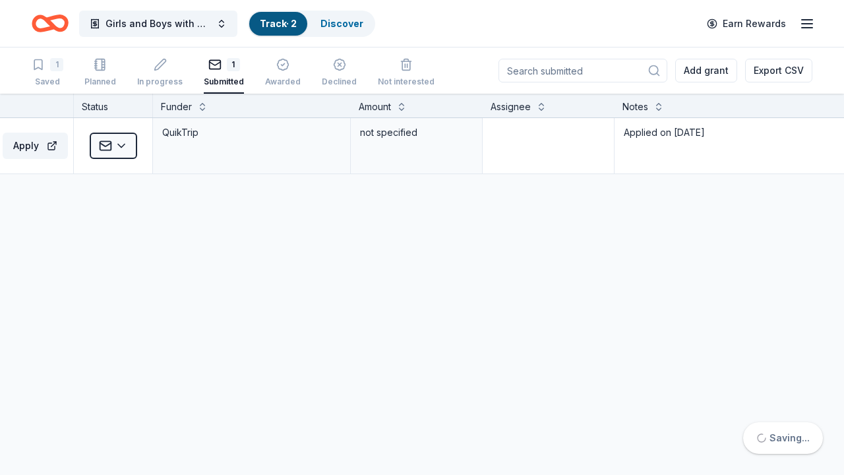
click at [708, 442] on div "Grant Status Funder Amount Assignee Notes QuikTrip Donations: At-Risk Youth and…" at bounding box center [422, 285] width 844 height 382
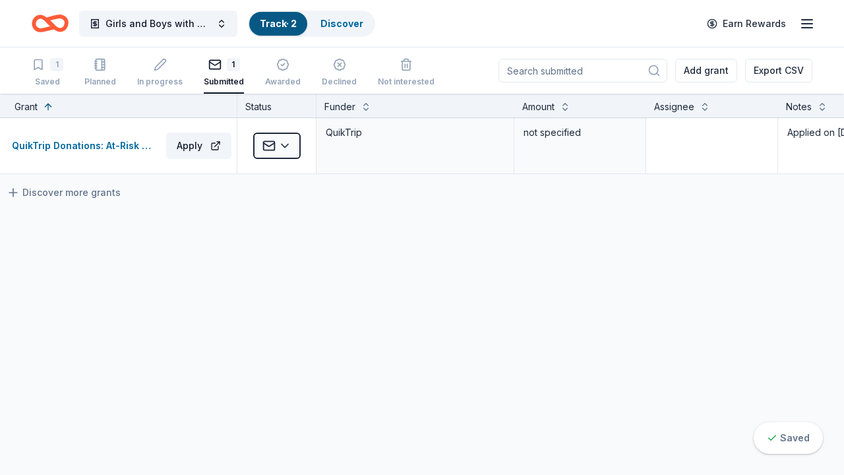
scroll to position [0, 10]
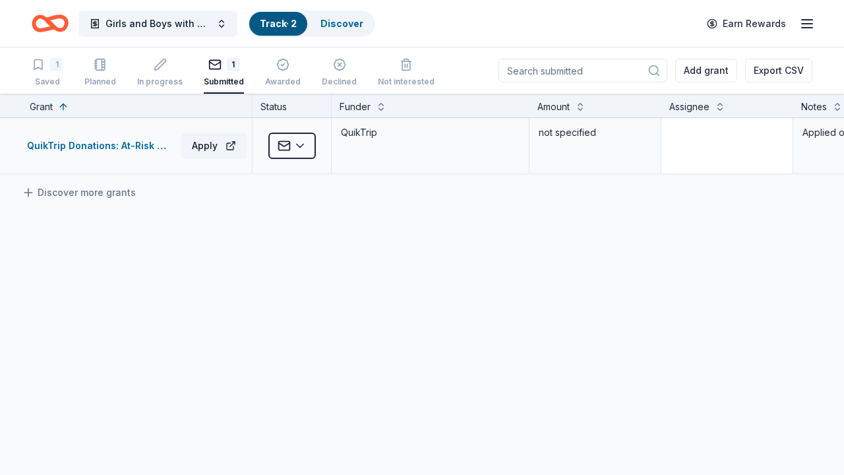
click at [738, 172] on div at bounding box center [726, 145] width 131 height 55
click at [719, 144] on textarea at bounding box center [727, 145] width 129 height 53
type textarea "[PERSON_NAME]"
click at [678, 231] on div "QuikTrip Donations: At-Risk Youth and Early Childhood Education Apply Submitted…" at bounding box center [506, 270] width 1032 height 304
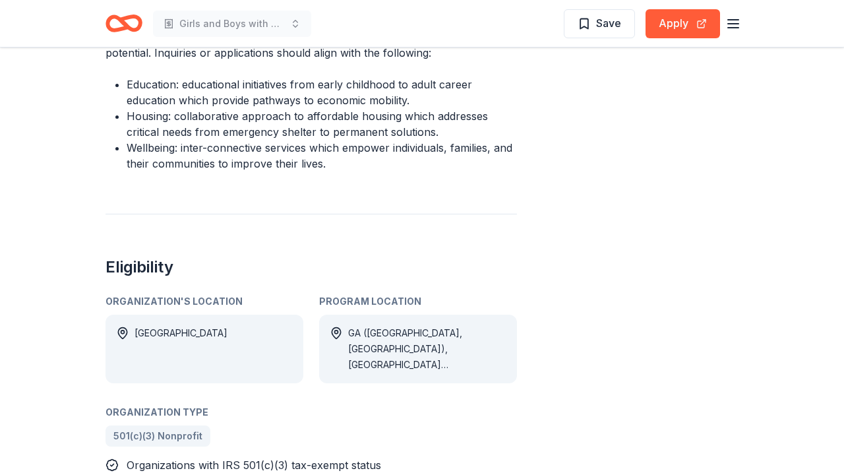
scroll to position [661, 0]
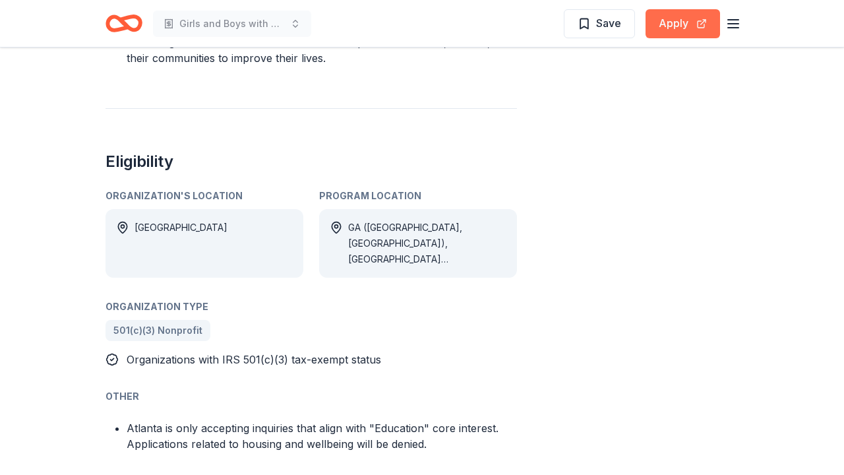
click at [680, 23] on button "Apply" at bounding box center [682, 23] width 74 height 29
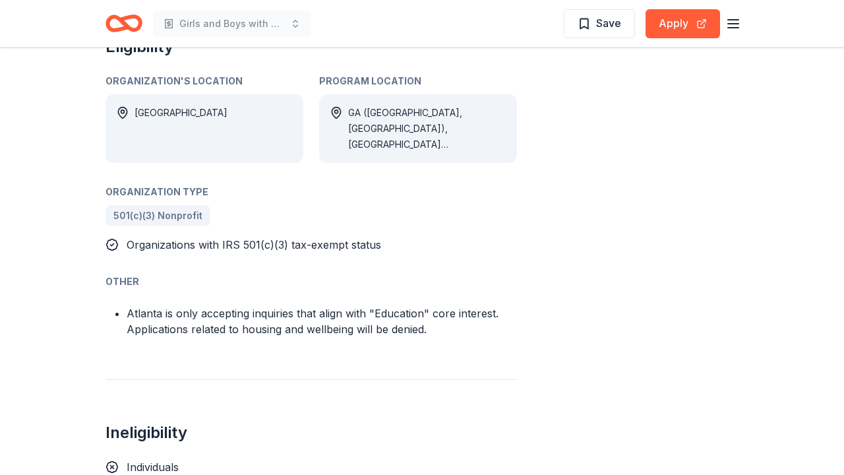
scroll to position [825, 0]
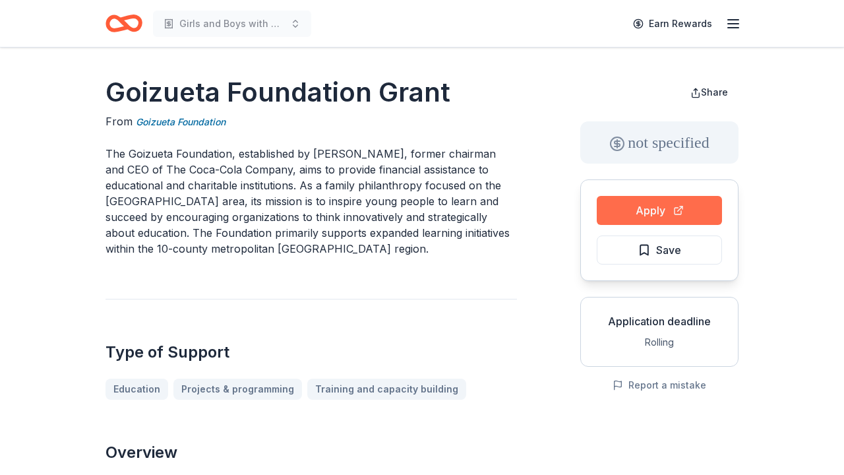
click at [612, 206] on button "Apply" at bounding box center [659, 210] width 125 height 29
click at [740, 19] on icon "button" at bounding box center [733, 24] width 16 height 16
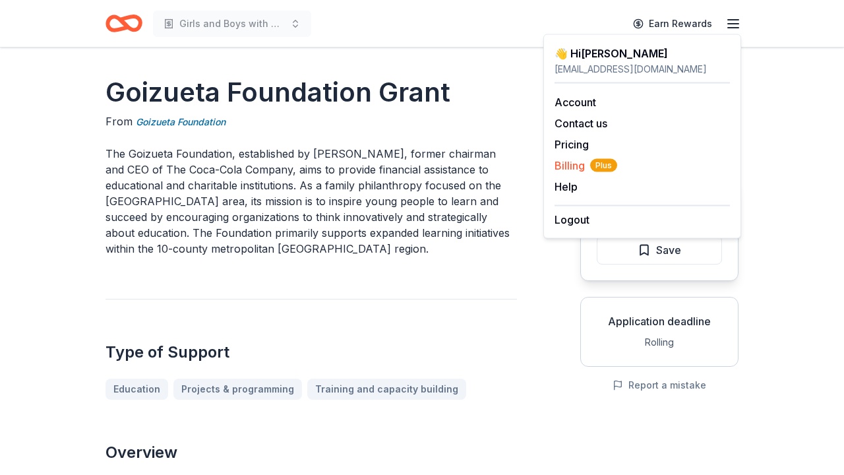
click at [582, 164] on span "Billing Plus" at bounding box center [585, 166] width 63 height 16
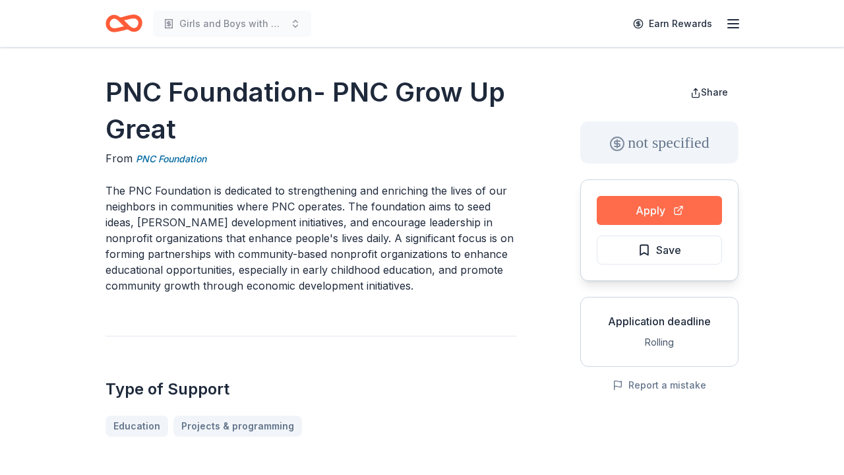
click at [624, 220] on button "Apply" at bounding box center [659, 210] width 125 height 29
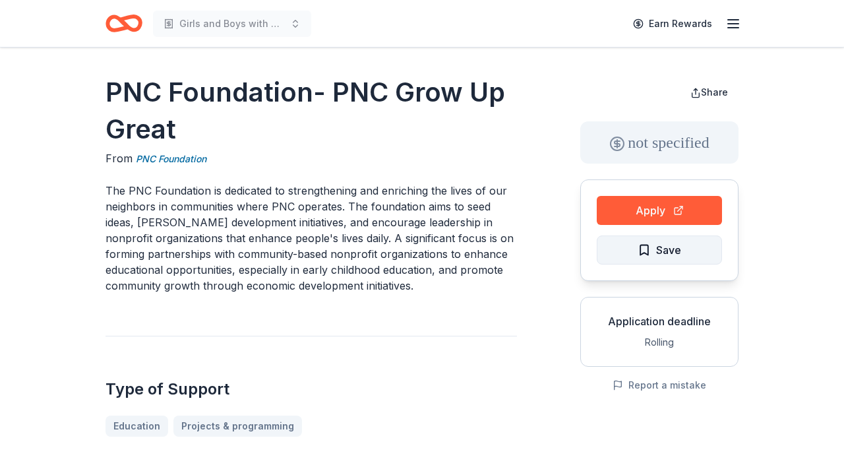
click at [609, 250] on button "Save" at bounding box center [659, 249] width 125 height 29
